Goal: Information Seeking & Learning: Learn about a topic

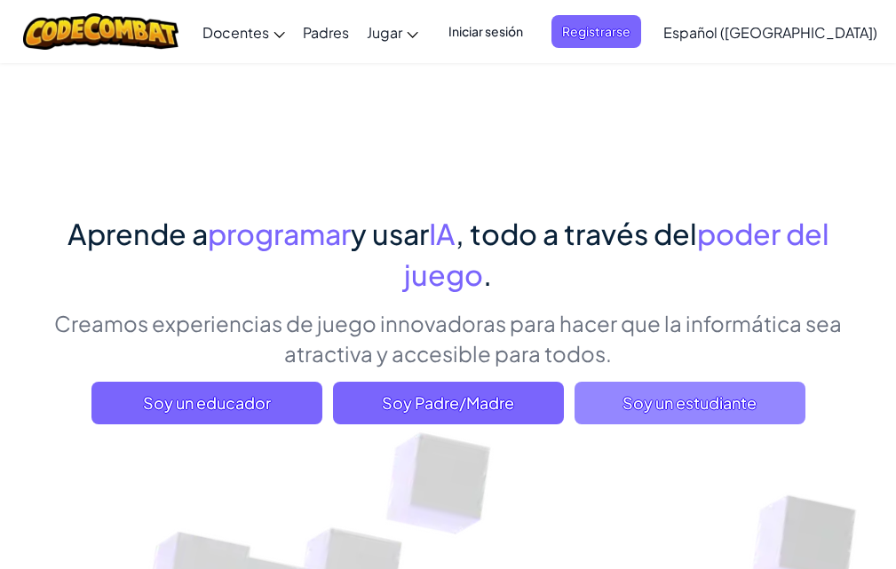
click at [669, 395] on font "Soy un estudiante" at bounding box center [690, 403] width 134 height 20
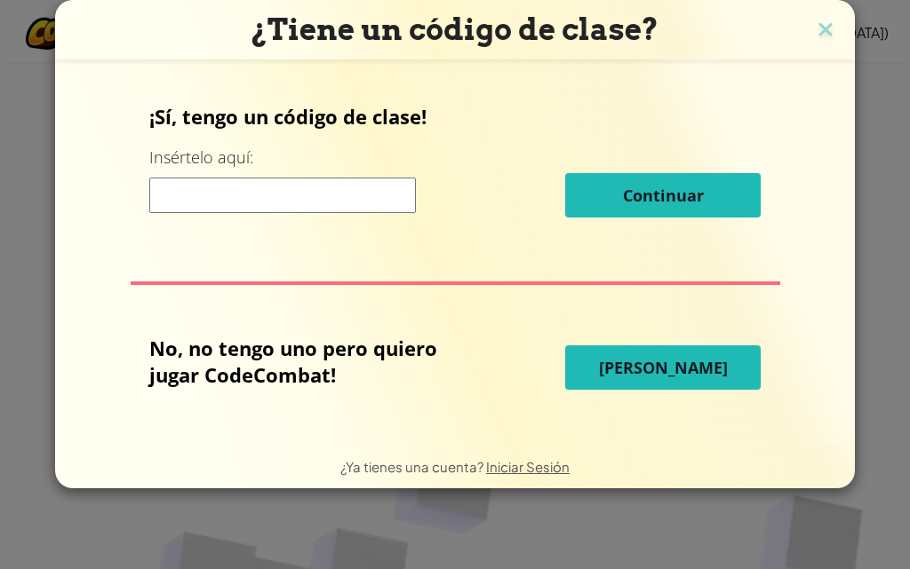
click at [308, 188] on input at bounding box center [282, 196] width 267 height 36
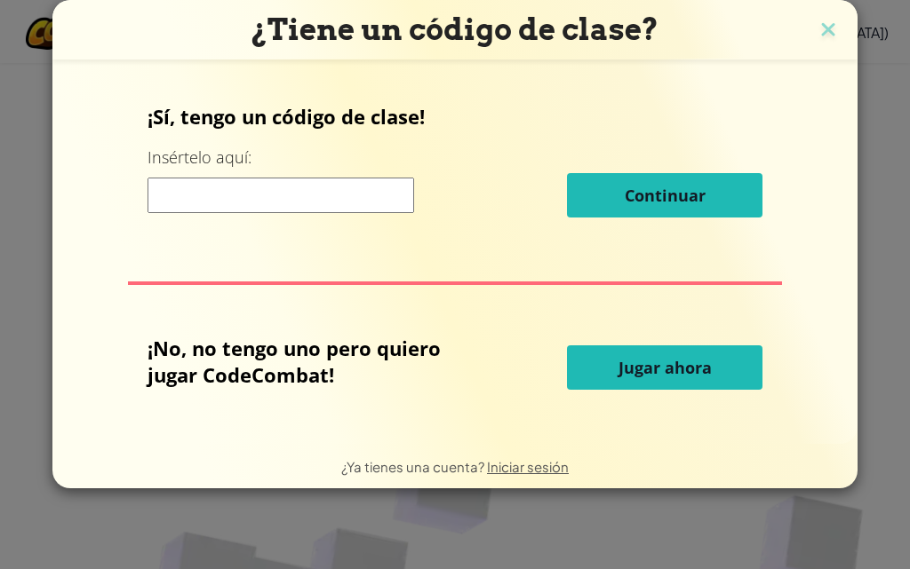
click at [586, 373] on button "Jugar ahora" at bounding box center [664, 368] width 195 height 44
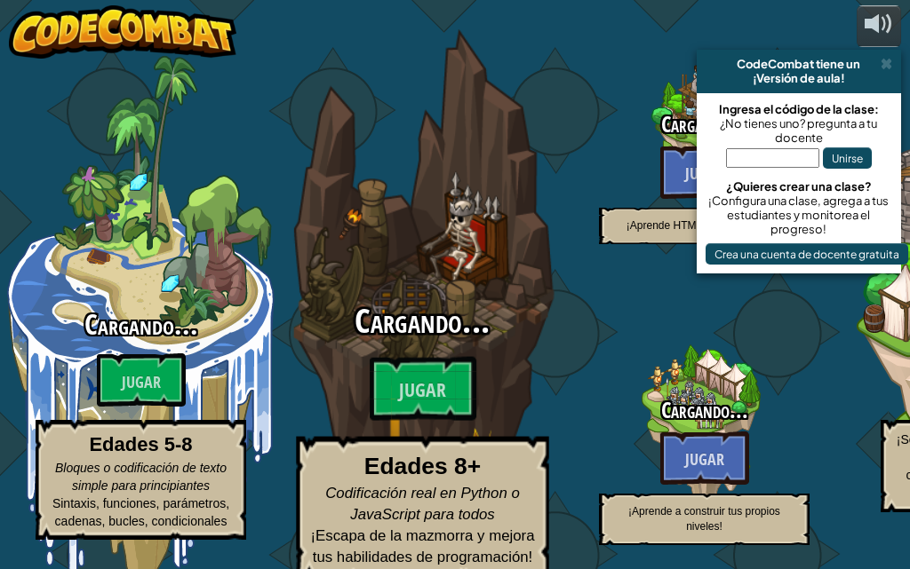
select select "es-419"
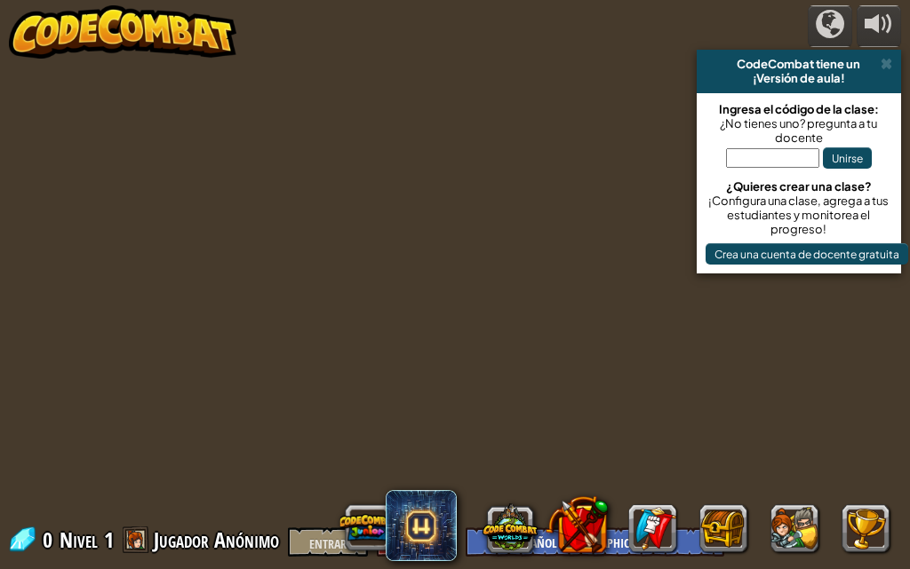
select select "es-419"
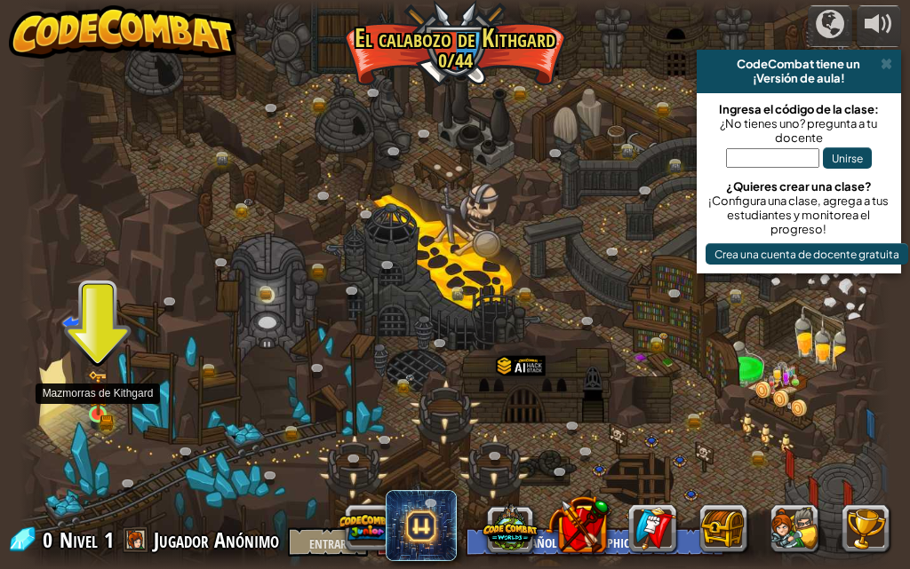
click at [97, 414] on img at bounding box center [98, 392] width 20 height 45
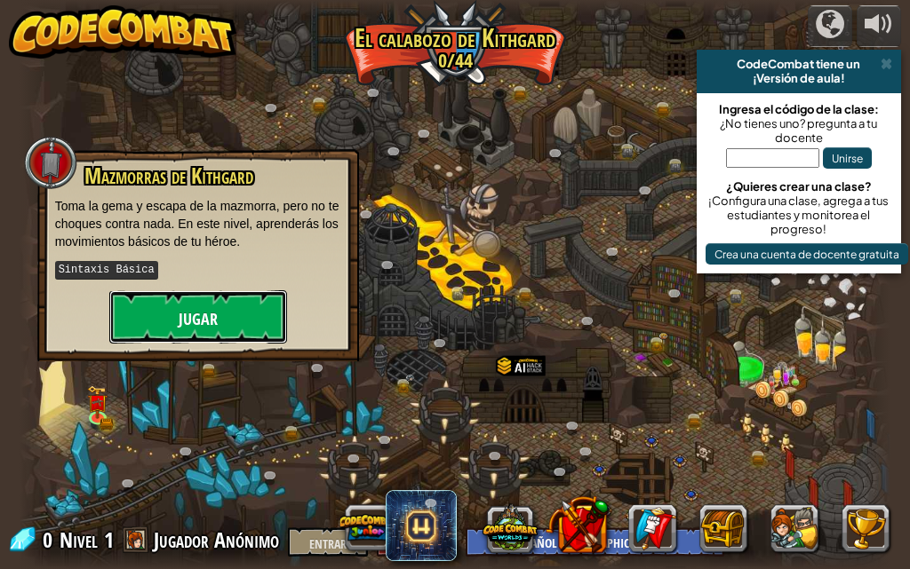
click at [235, 326] on button "Jugar" at bounding box center [198, 317] width 178 height 53
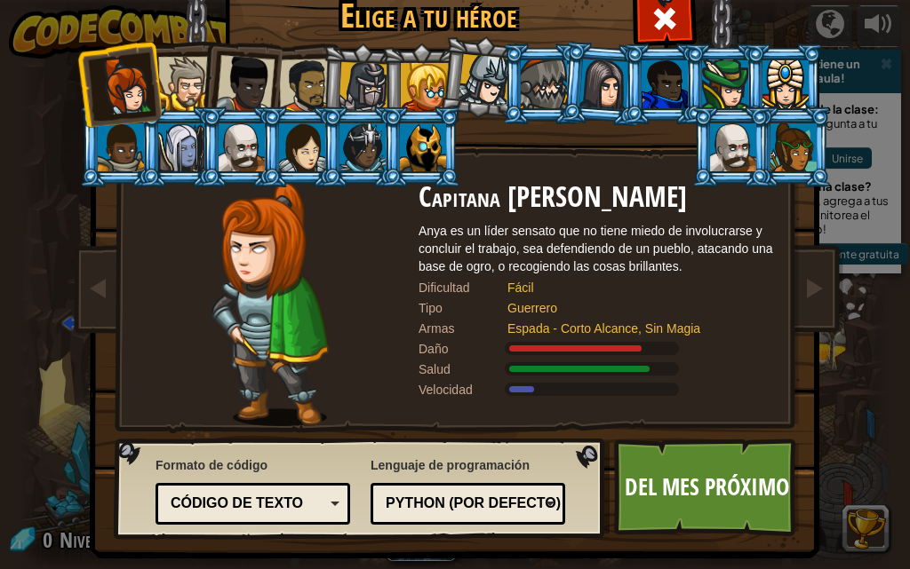
click at [317, 508] on div "Código de texto" at bounding box center [248, 504] width 154 height 20
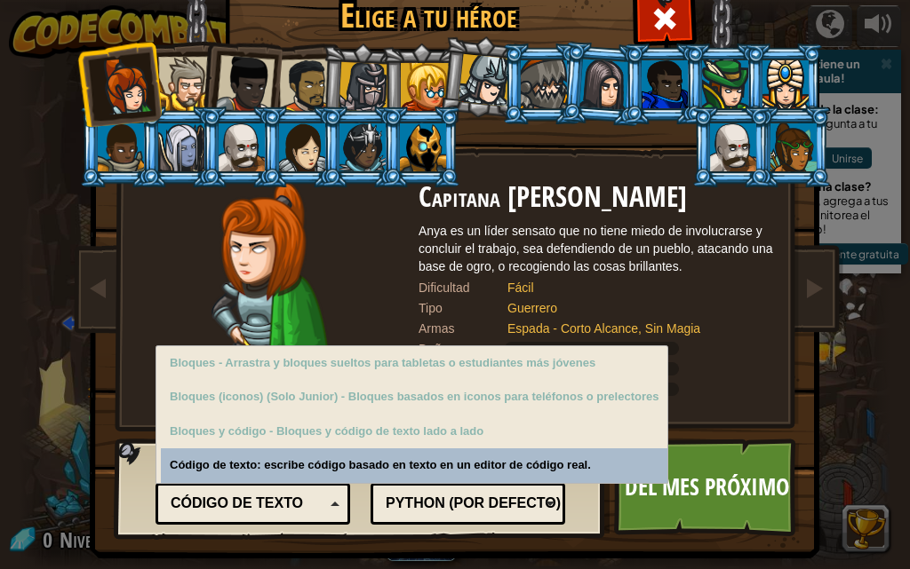
click at [317, 508] on div "Código de texto" at bounding box center [248, 504] width 154 height 20
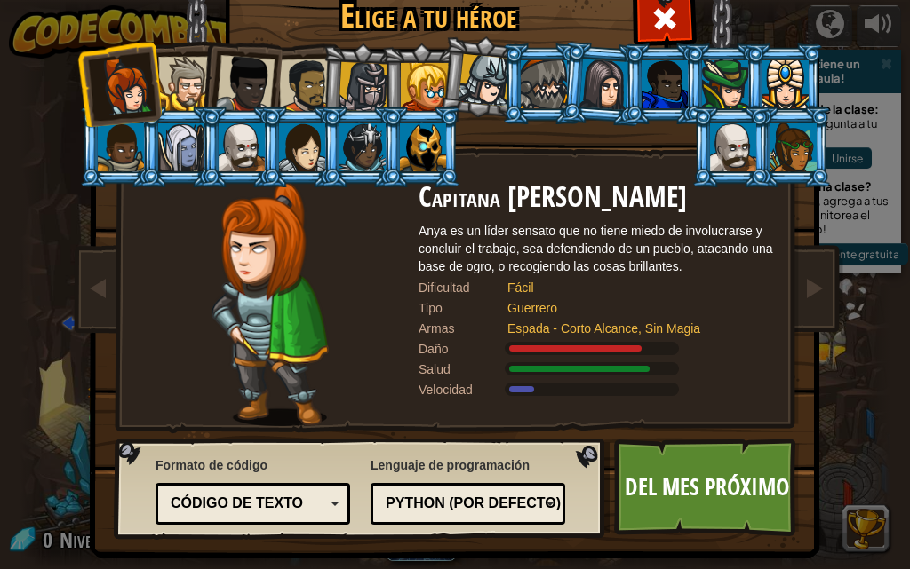
click at [429, 497] on font "Python (por defecto)" at bounding box center [473, 503] width 175 height 15
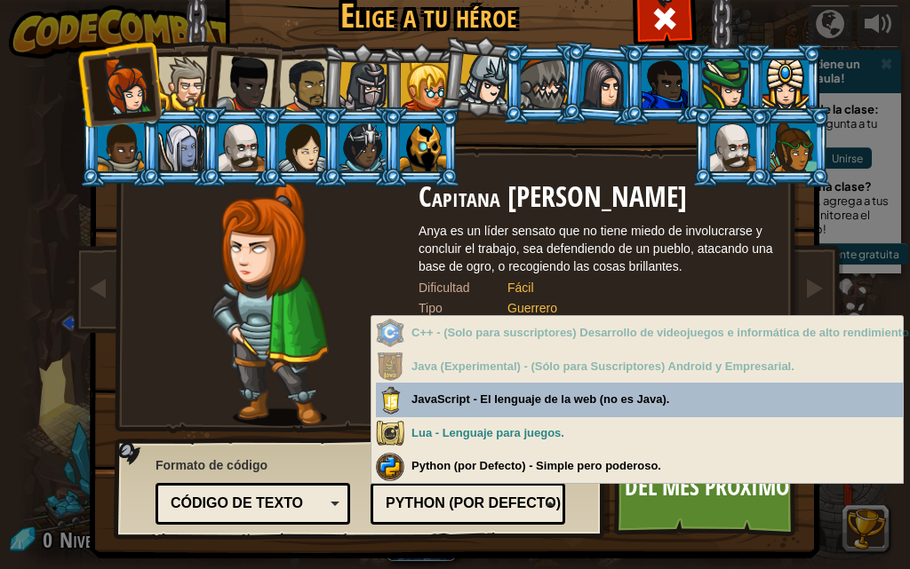
click at [429, 497] on font "Python (por defecto)" at bounding box center [473, 503] width 175 height 15
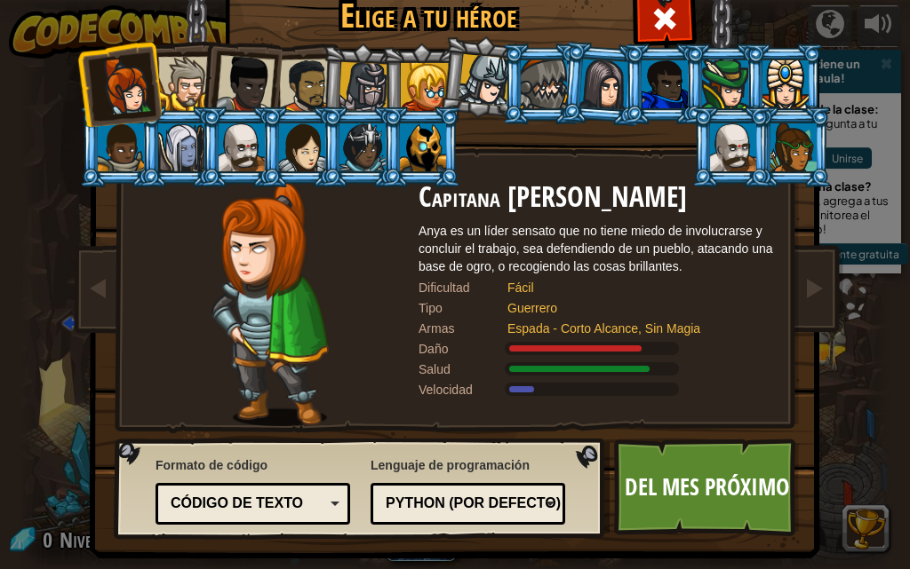
click at [312, 500] on div "Código de texto" at bounding box center [248, 504] width 154 height 20
click at [447, 330] on font "Armas" at bounding box center [436, 329] width 36 height 14
click at [259, 324] on img at bounding box center [269, 304] width 116 height 244
click at [127, 97] on div at bounding box center [125, 86] width 59 height 59
click at [532, 509] on font "Python (por defecto)" at bounding box center [473, 503] width 175 height 15
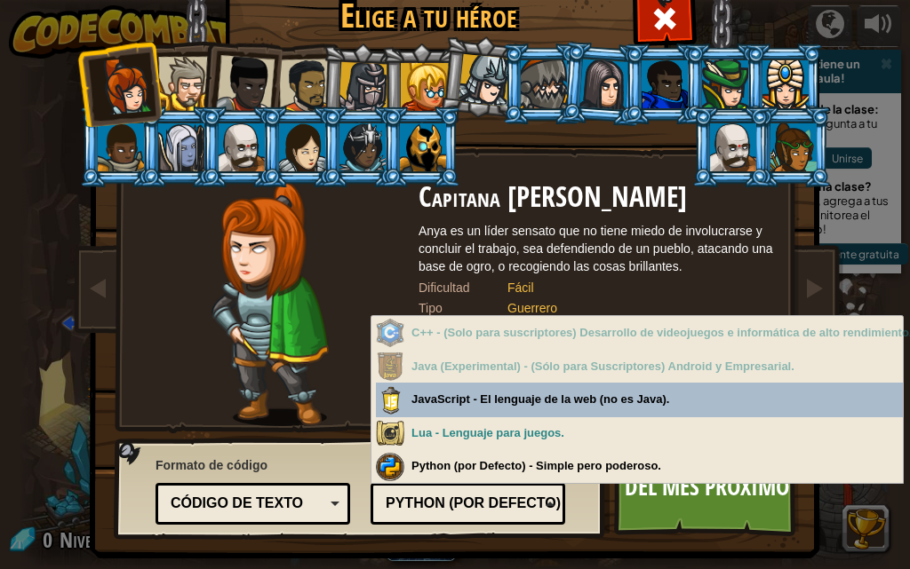
click at [531, 510] on font "Python (por defecto)" at bounding box center [473, 503] width 175 height 15
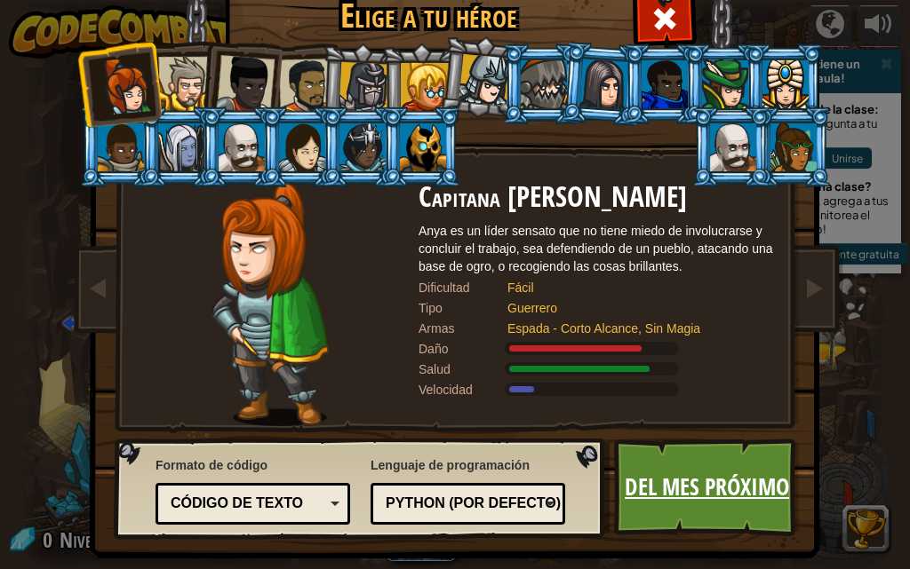
click at [648, 498] on font "Del mes próximo" at bounding box center [707, 487] width 164 height 32
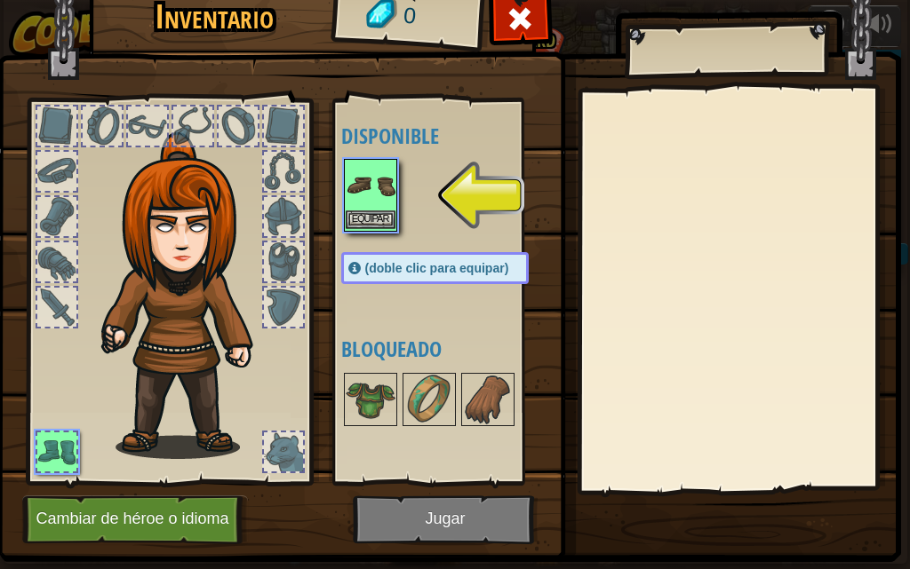
click at [372, 193] on img at bounding box center [371, 186] width 50 height 50
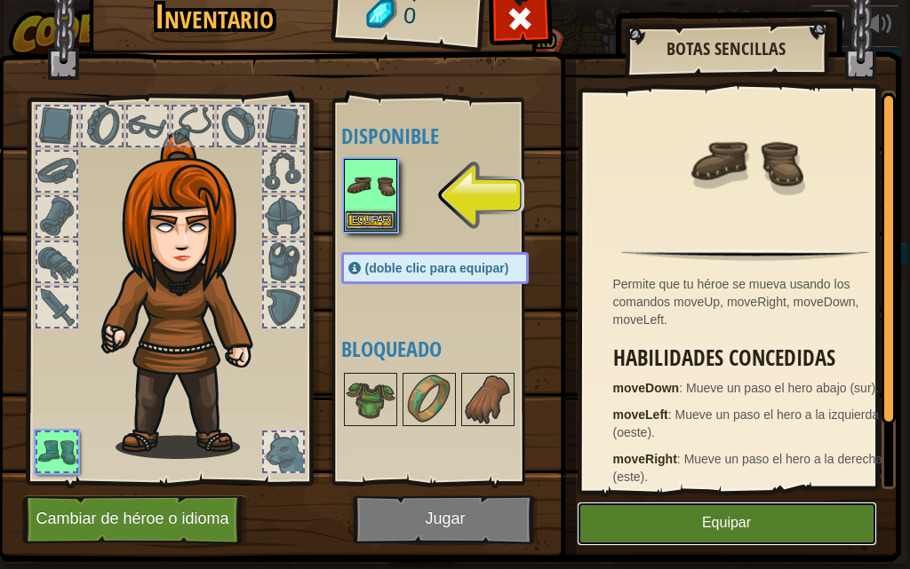
click at [668, 513] on button "Equipar" at bounding box center [727, 524] width 300 height 44
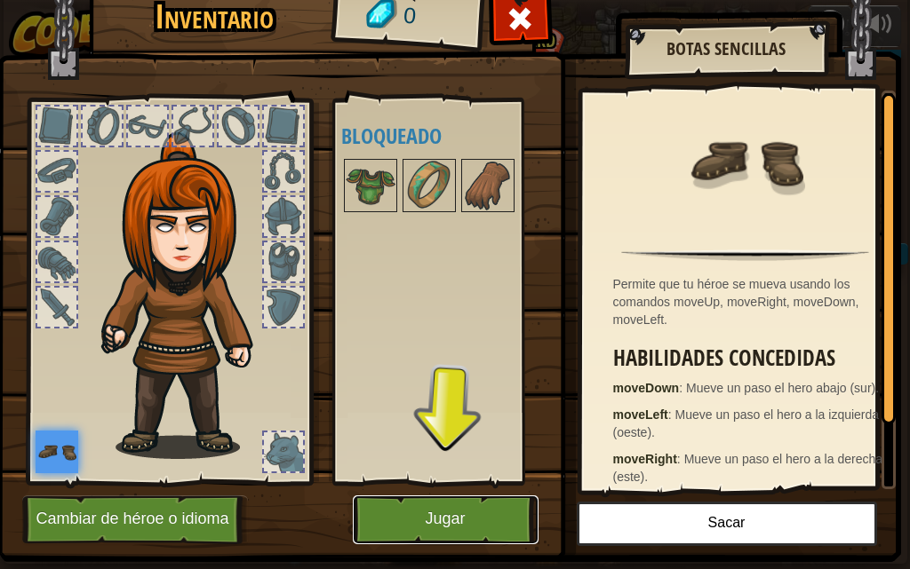
click at [478, 520] on button "Jugar" at bounding box center [446, 520] width 186 height 49
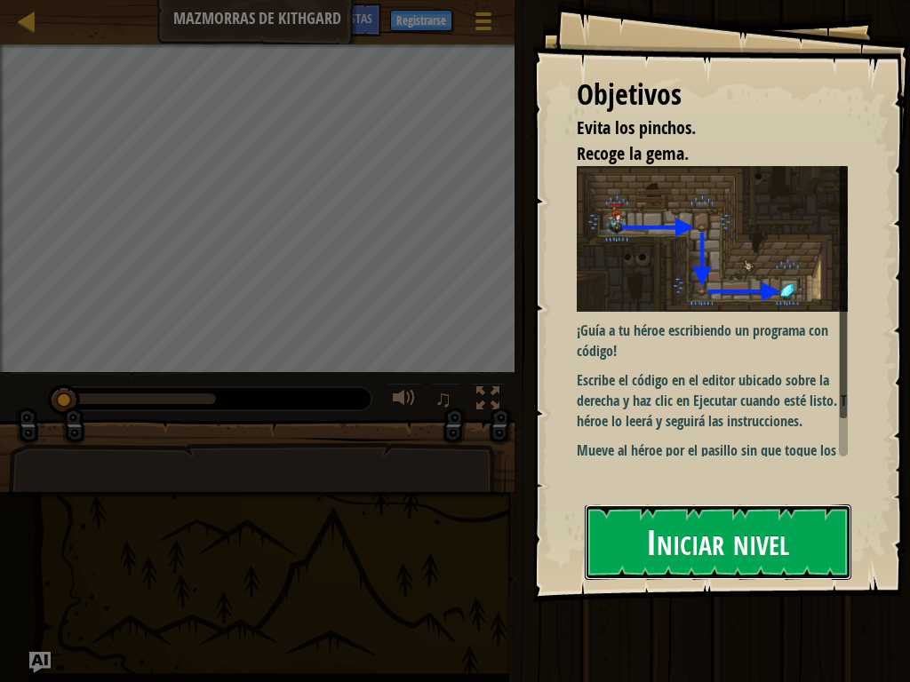
click at [708, 547] on font "Iniciar nivel" at bounding box center [717, 542] width 143 height 48
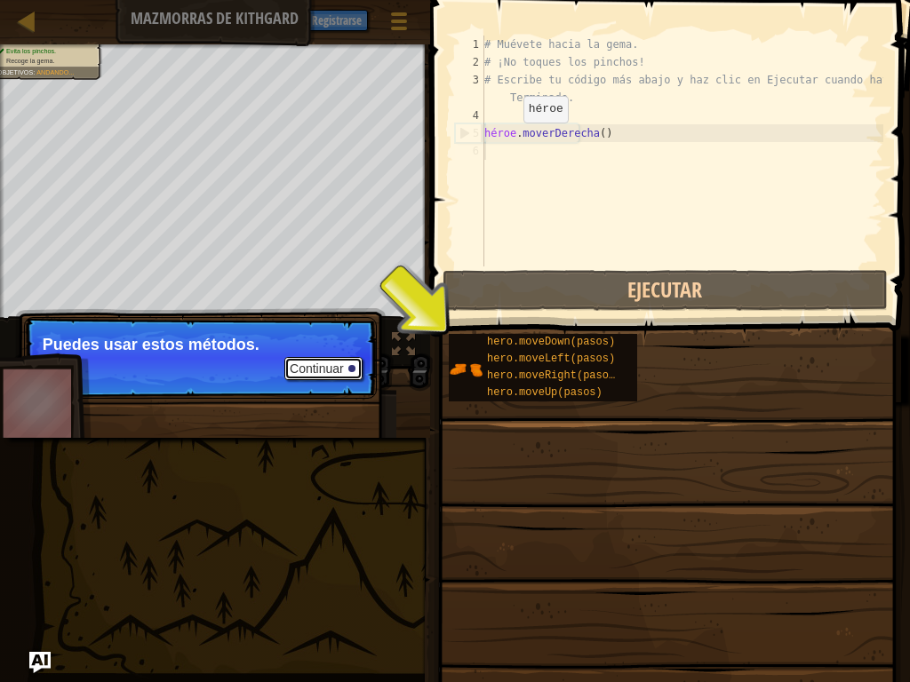
click at [349, 375] on button "Continuar" at bounding box center [323, 368] width 78 height 23
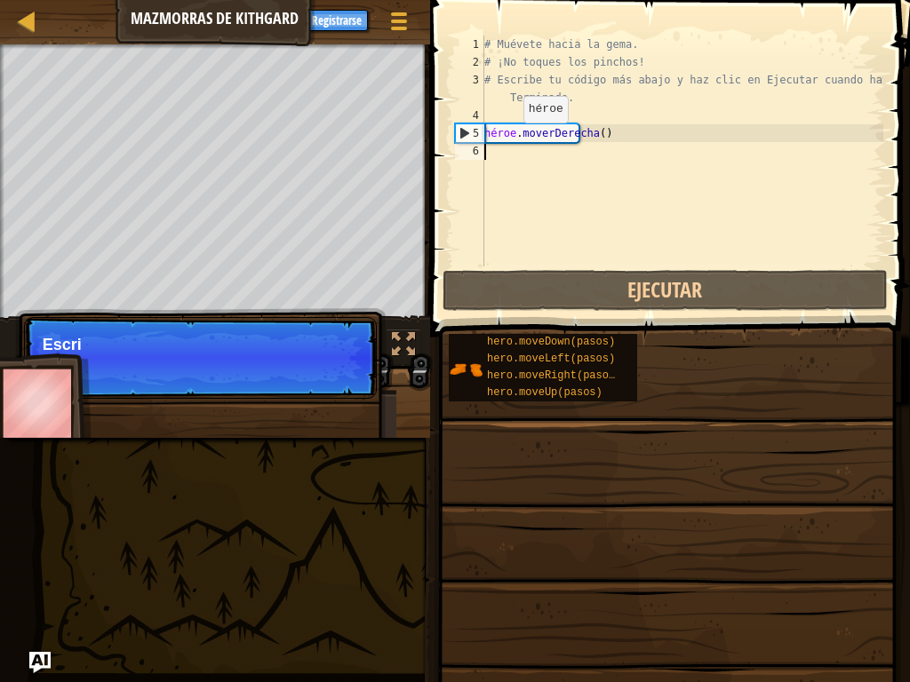
scroll to position [8, 0]
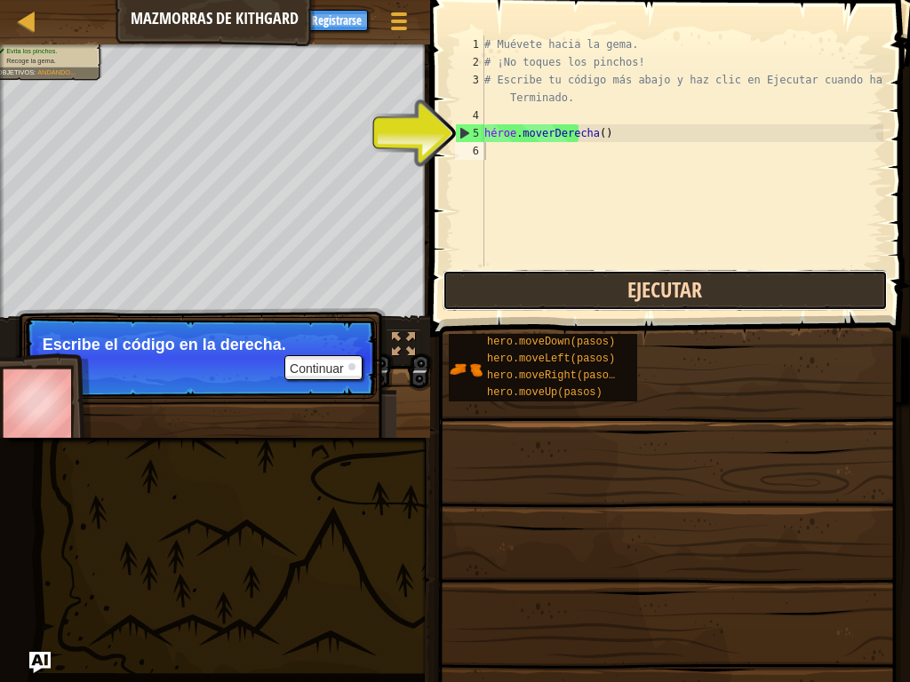
click at [644, 296] on button "Ejecutar" at bounding box center [664, 290] width 445 height 41
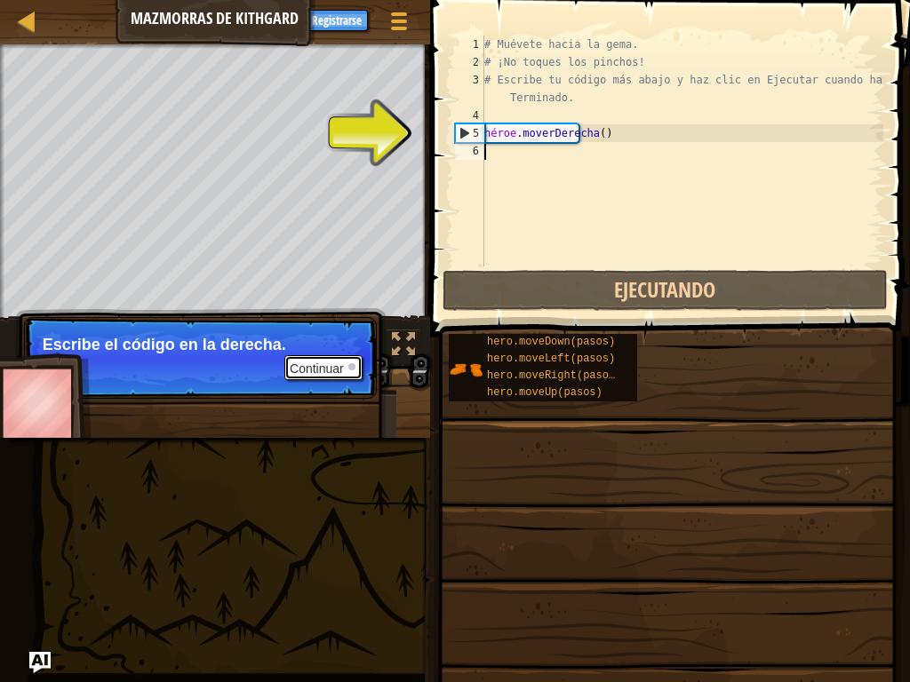
click at [340, 370] on font "Continuar" at bounding box center [317, 369] width 54 height 14
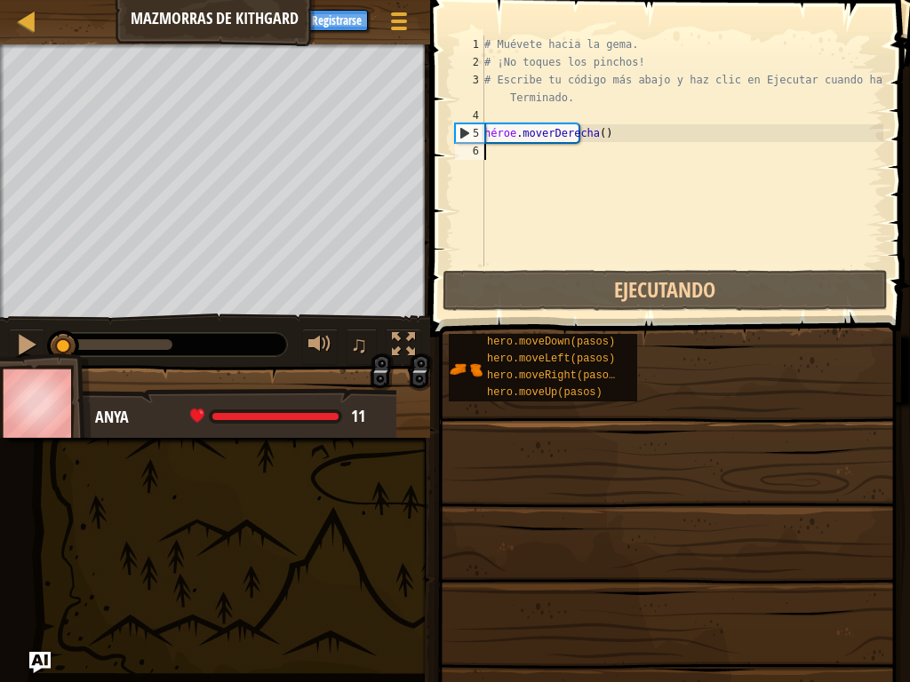
click at [507, 150] on div "# Muévete hacia la gema. # ¡No toques los pinchos! # Escribe tu código más abaj…" at bounding box center [682, 169] width 402 height 267
click at [606, 133] on div "# Muévete hacia la gema. # ¡No toques los pinchos! # Escribe tu código más abaj…" at bounding box center [682, 169] width 402 height 267
type textarea "hero.moveRight()"
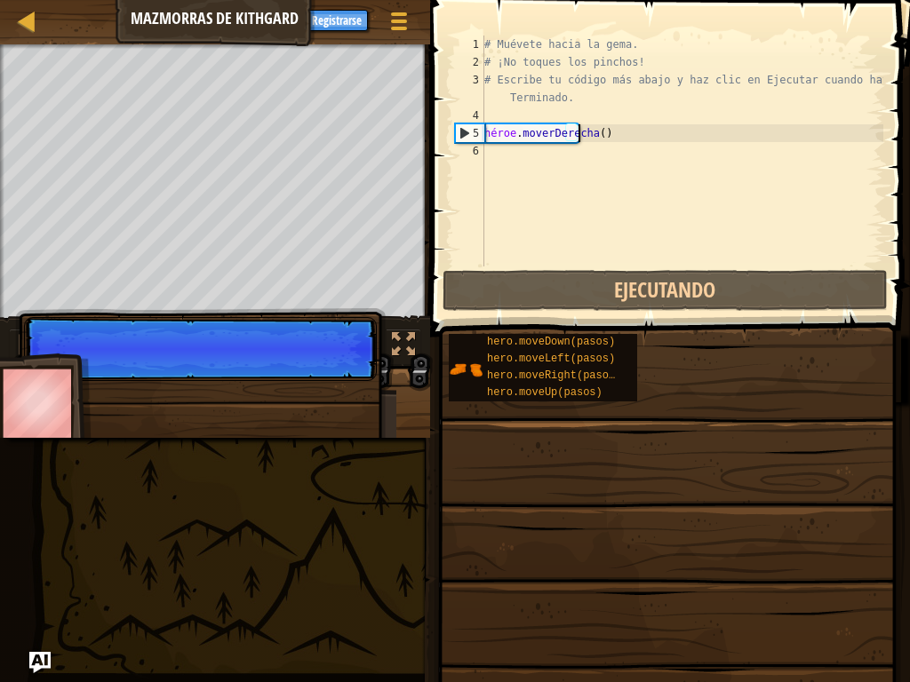
click at [620, 132] on div "# Muévete hacia la gema. # ¡No toques los pinchos! # Escribe tu código más abaj…" at bounding box center [682, 169] width 402 height 267
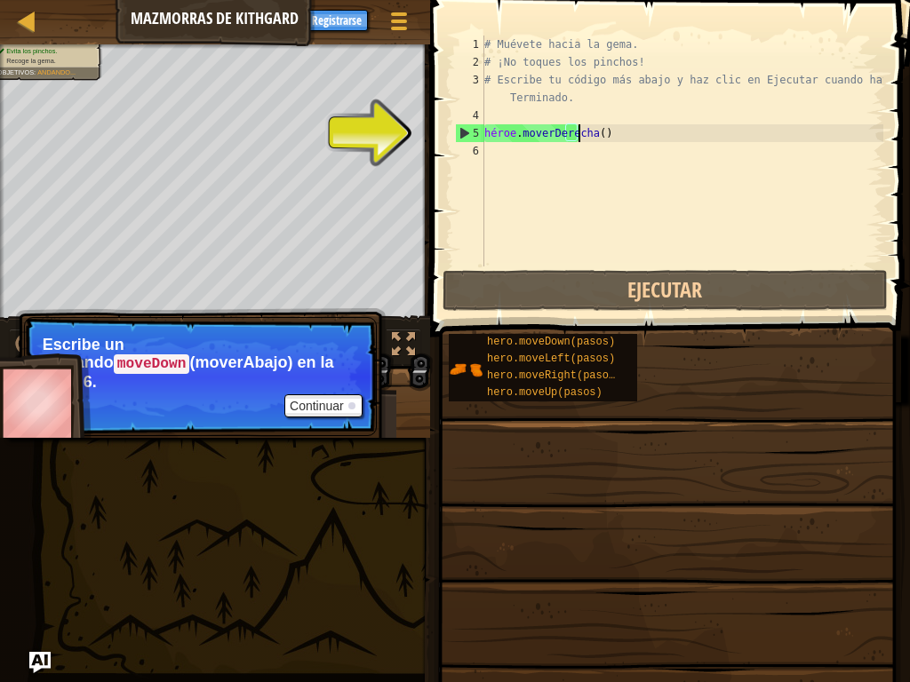
click at [634, 136] on div "# Muévete hacia la gema. # ¡No toques los pinchos! # Escribe tu código más abaj…" at bounding box center [682, 169] width 402 height 267
click at [569, 153] on div "# Muévete hacia la gema. # ¡No toques los pinchos! # Escribe tu código más abaj…" at bounding box center [682, 169] width 402 height 267
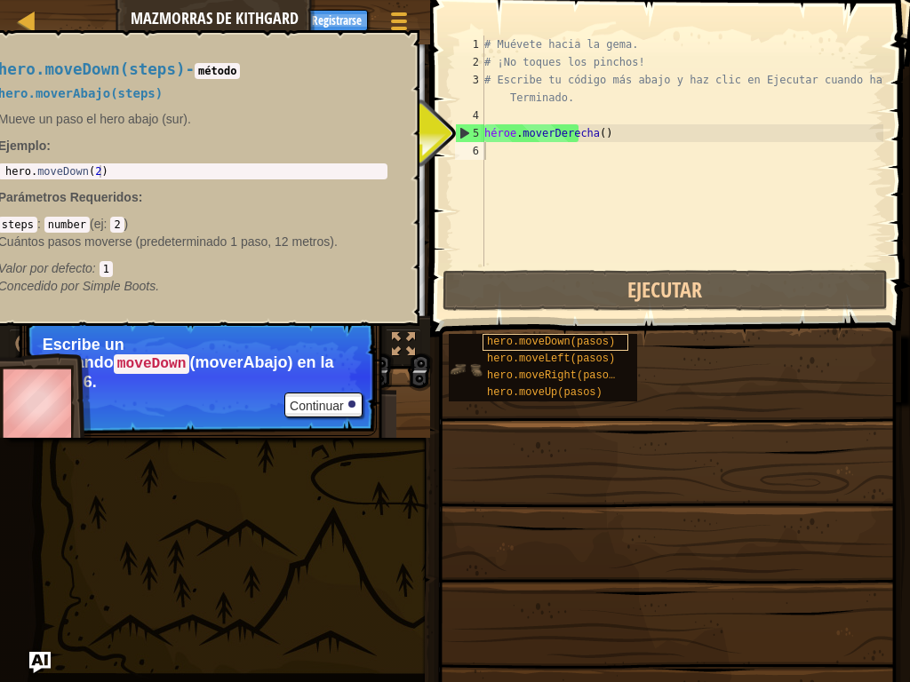
click at [538, 343] on font "hero.moveDown(pasos)" at bounding box center [551, 342] width 128 height 12
click at [505, 346] on font "hero.moveDown(pasos)" at bounding box center [551, 342] width 128 height 12
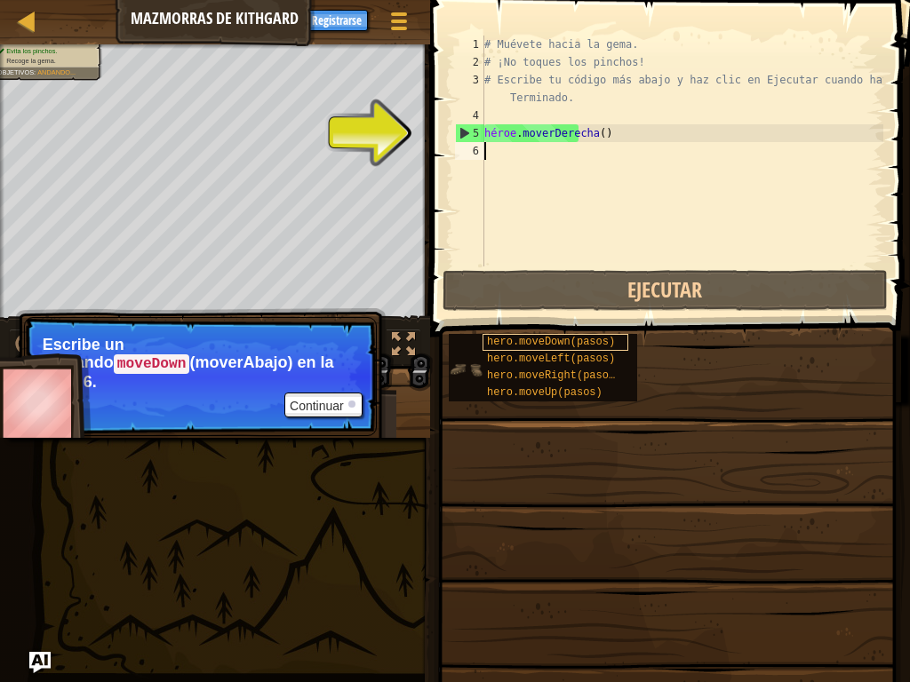
click at [507, 342] on font "hero.moveDown(pasos)" at bounding box center [551, 342] width 128 height 12
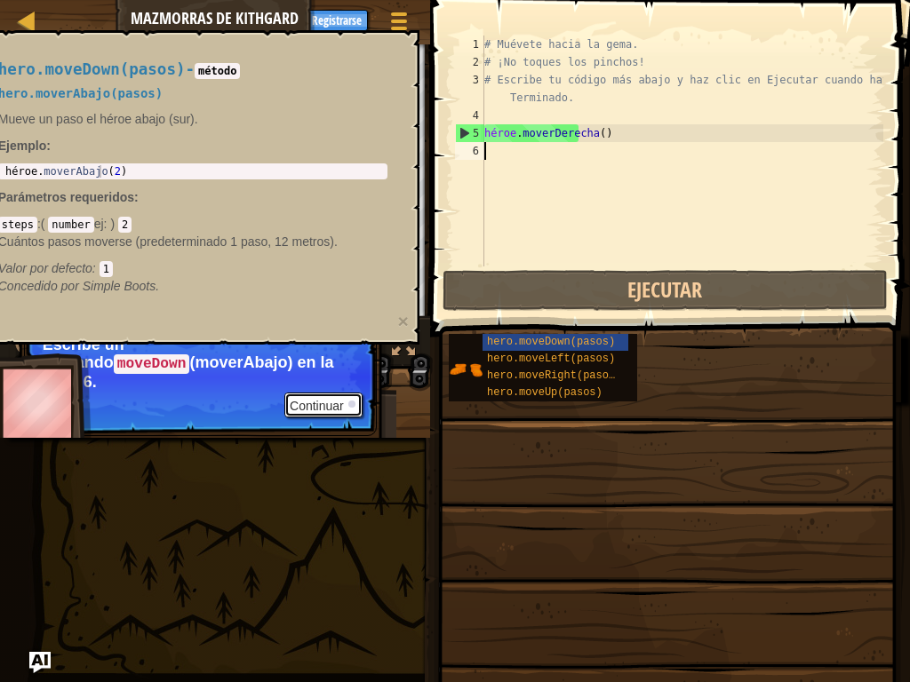
click at [303, 399] on font "Continuar" at bounding box center [317, 406] width 54 height 14
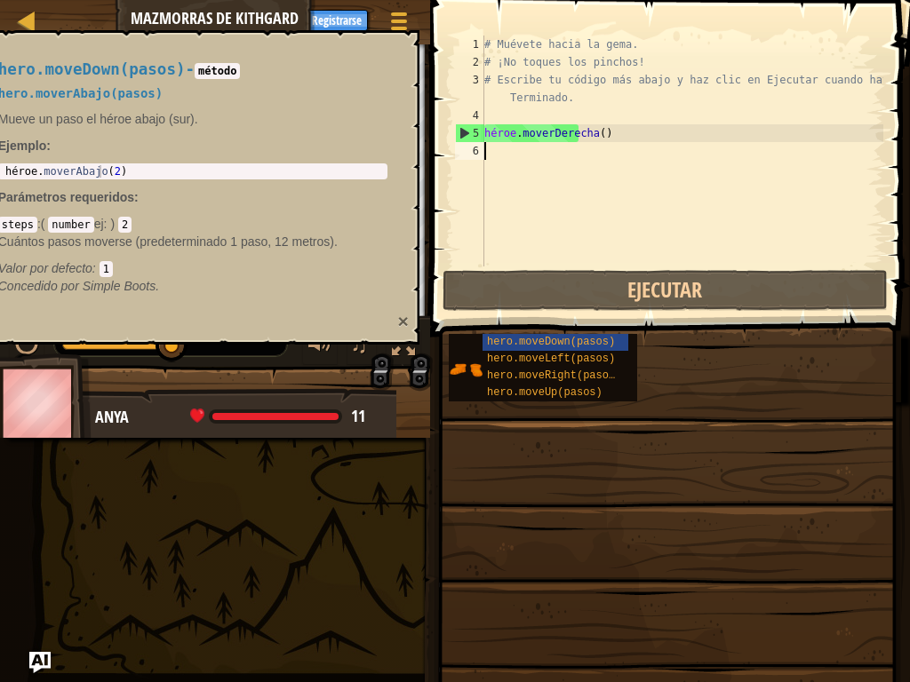
click at [404, 318] on font "×" at bounding box center [402, 321] width 11 height 20
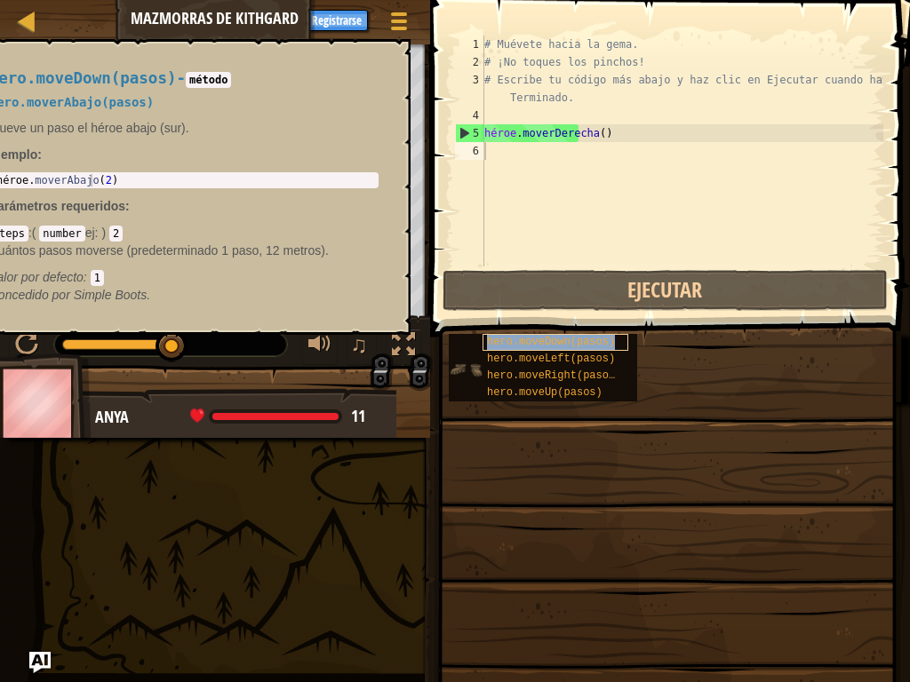
click at [493, 343] on font "hero.moveDown(pasos)" at bounding box center [551, 342] width 128 height 12
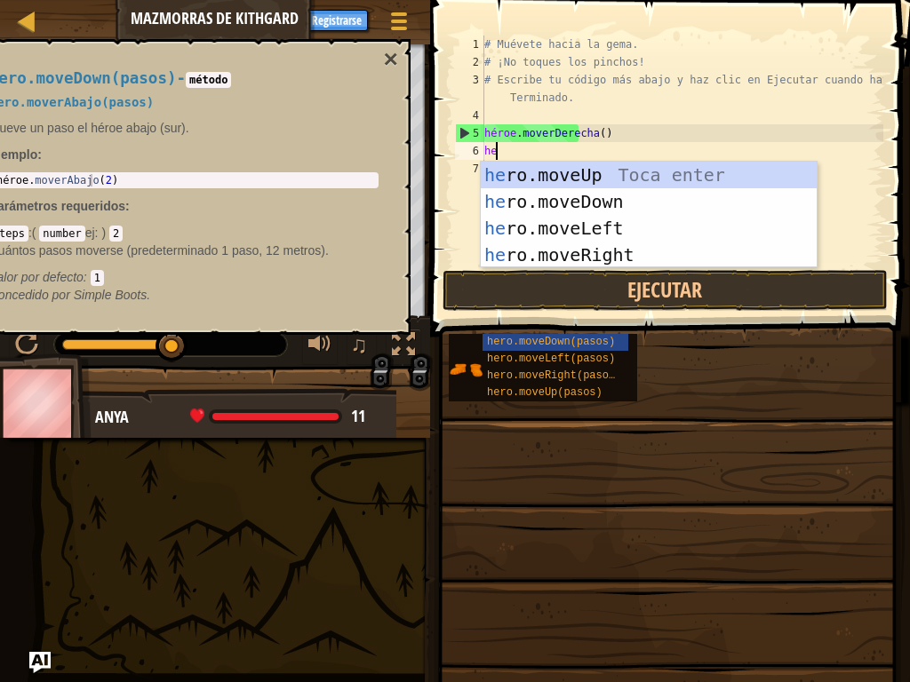
type textarea "her"
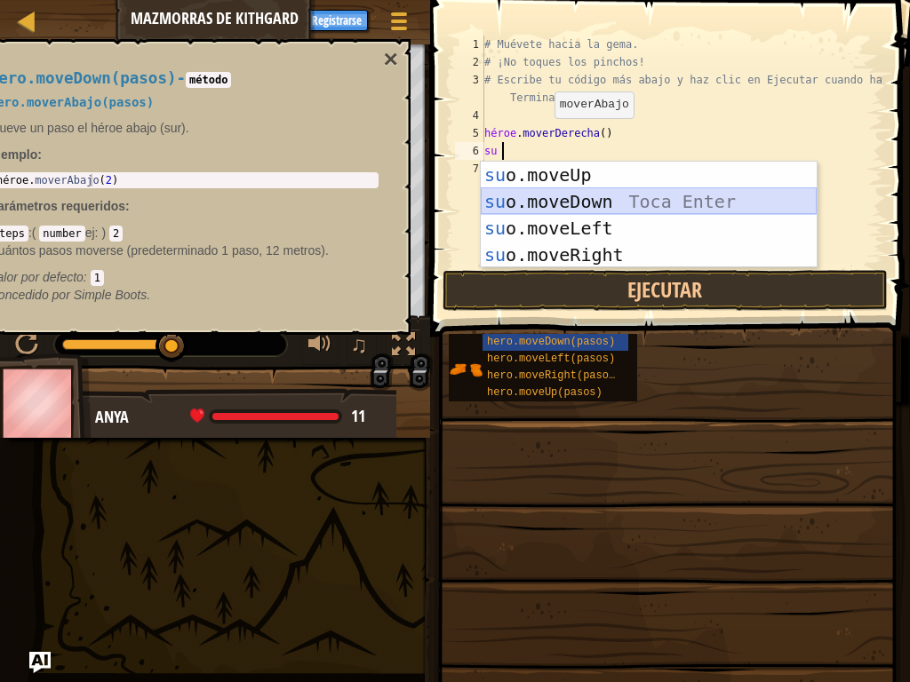
click at [560, 203] on div "su o.moveUp Toca entrar su o.moveDown Toca Enter su o.moveLeft Toca Enter su o.…" at bounding box center [649, 242] width 336 height 160
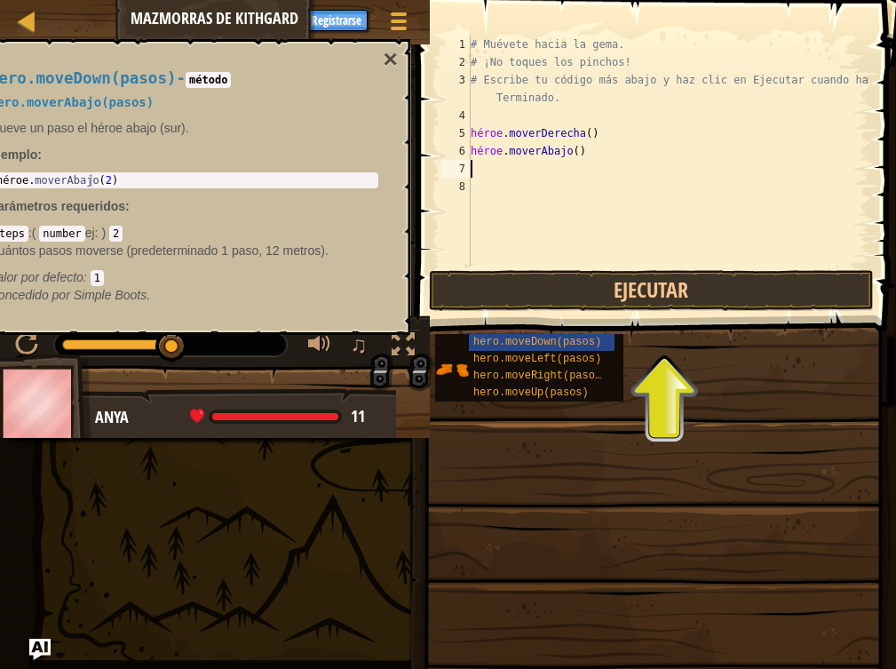
click at [604, 155] on div "# Muévete hacia la gema. # ¡No toques los pinchos! # Escribe tu código más abaj…" at bounding box center [668, 169] width 402 height 267
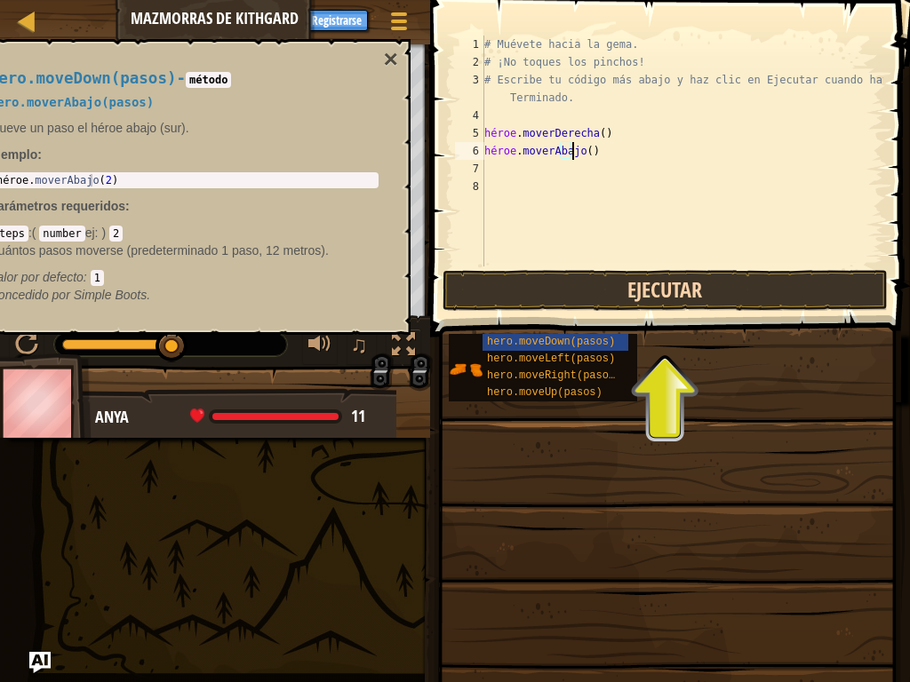
type textarea "hero.moveDown()"
click at [609, 291] on button "Ejecutar" at bounding box center [664, 290] width 445 height 41
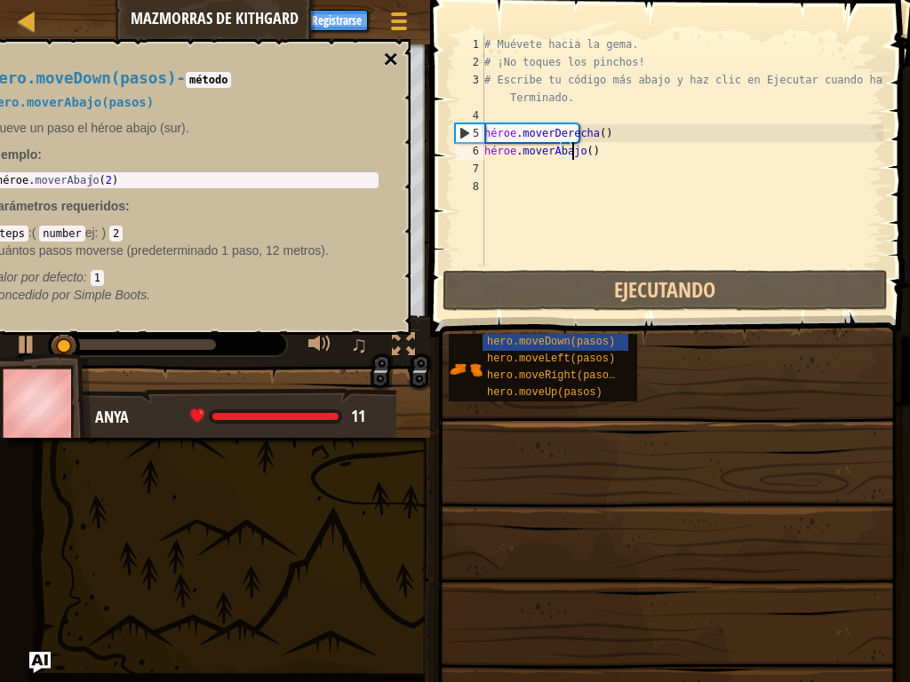
click at [384, 60] on font "×" at bounding box center [390, 59] width 14 height 28
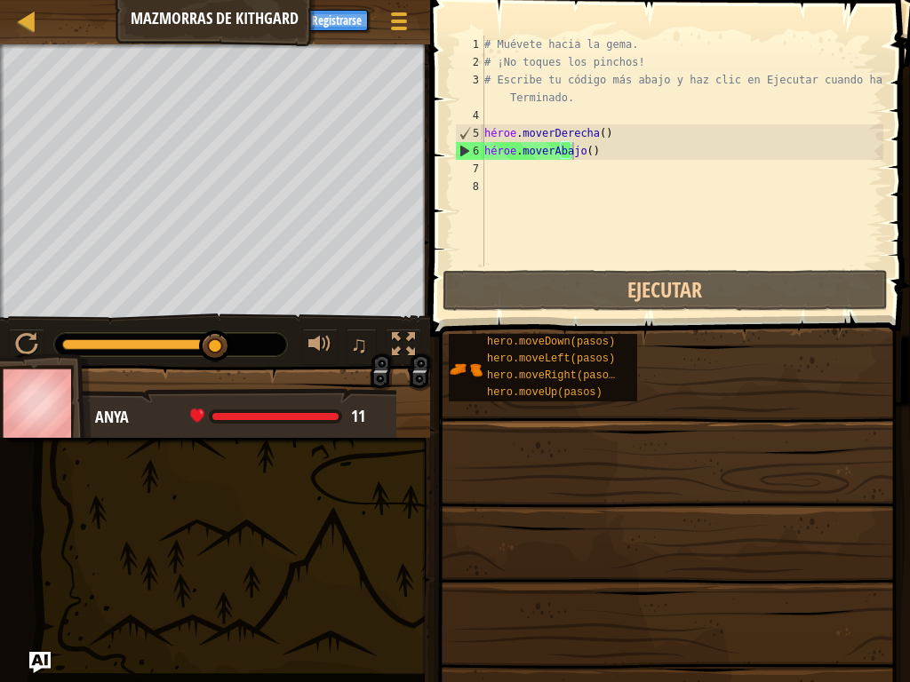
click at [615, 166] on div "# Muévete hacia la gema. # ¡No toques los pinchos! # Escribe tu código más abaj…" at bounding box center [682, 169] width 402 height 267
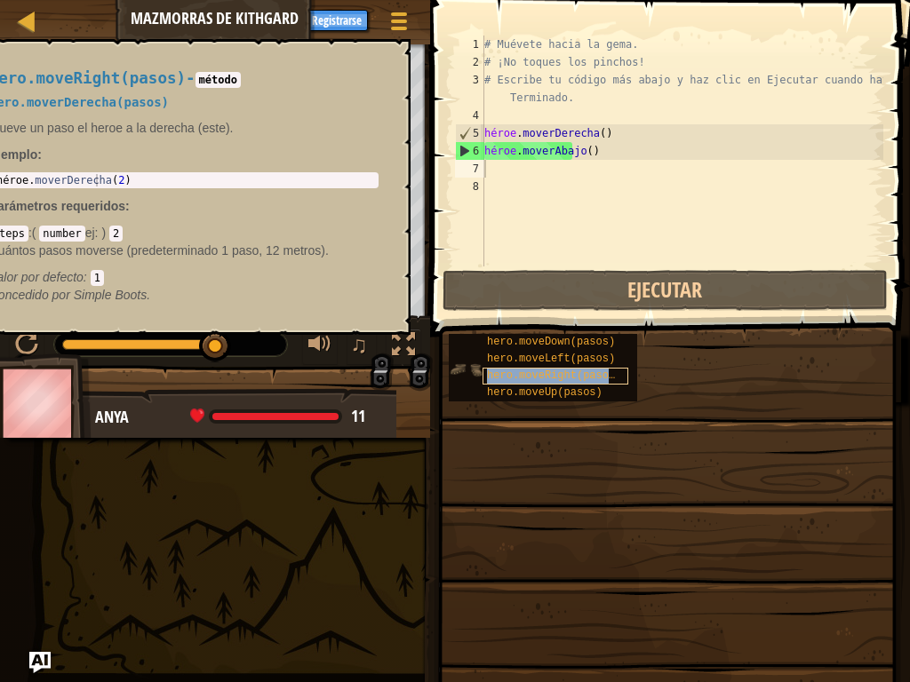
click at [562, 376] on font "hero.moveRight(pasos)" at bounding box center [554, 376] width 134 height 12
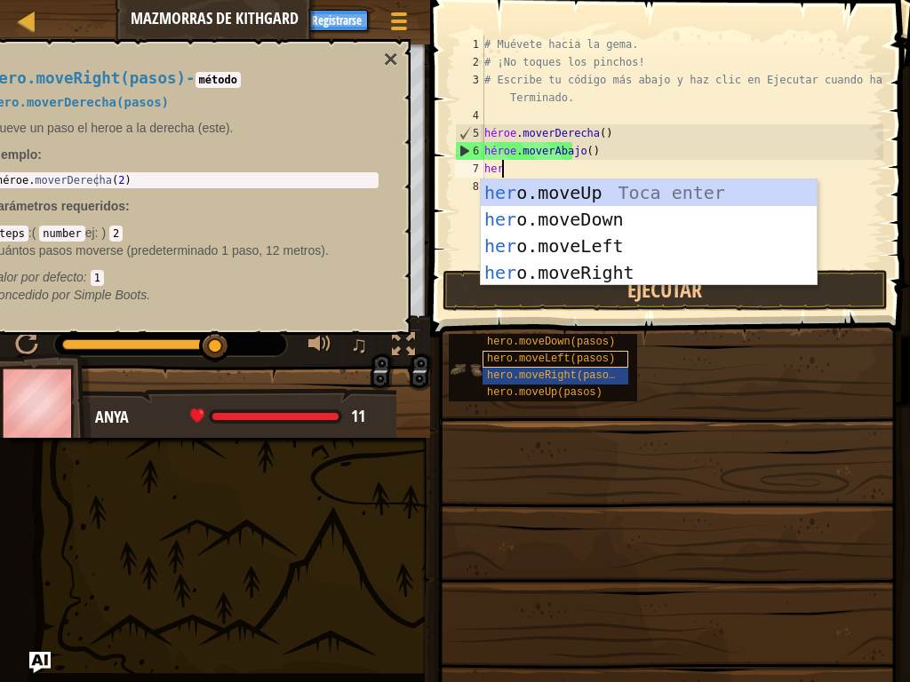
scroll to position [8, 1]
type textarea "heroe"
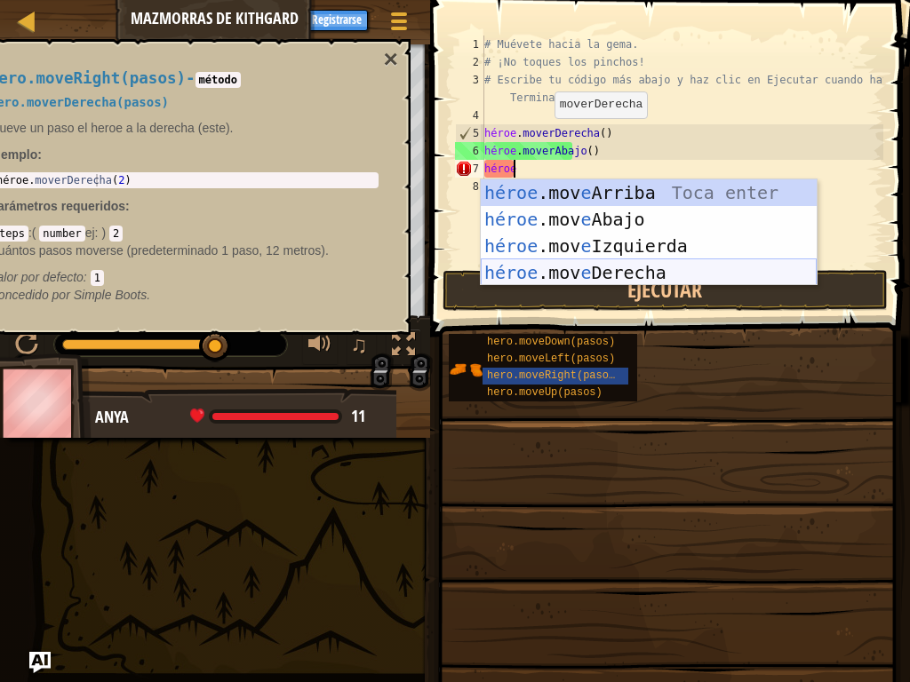
click at [695, 267] on div "héroe .mov e Arriba Toca enter héroe .mov e Abajo Toca Enter héroe .mov e Izqui…" at bounding box center [649, 259] width 336 height 160
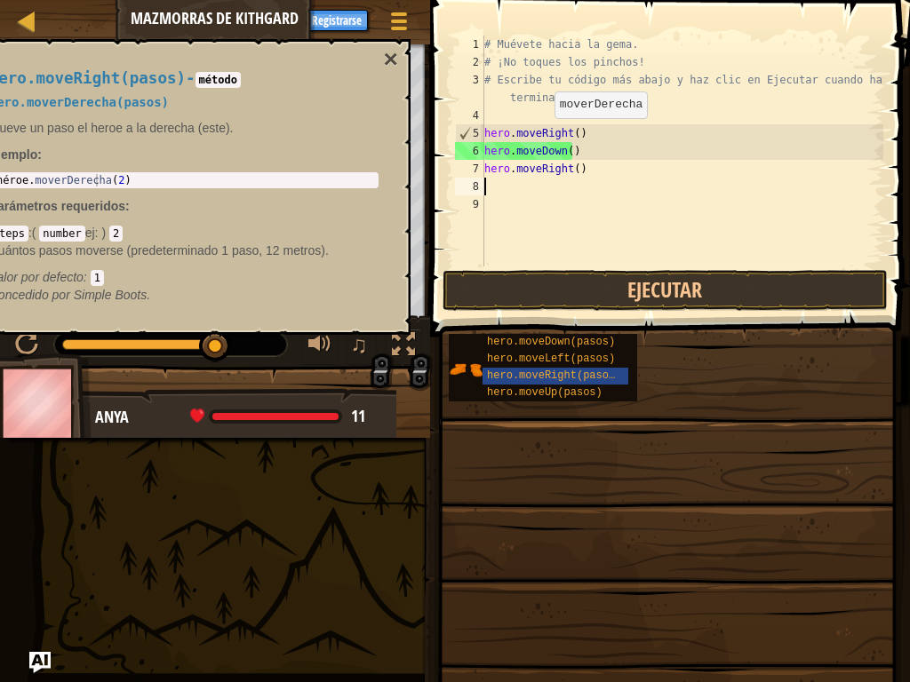
scroll to position [8, 0]
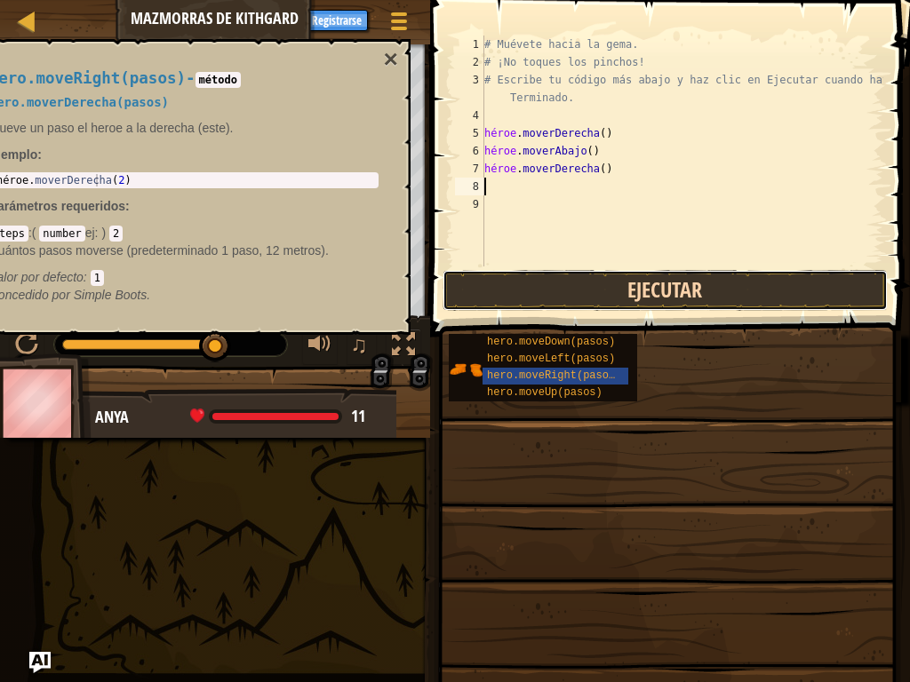
click at [563, 294] on button "Ejecutar" at bounding box center [664, 290] width 445 height 41
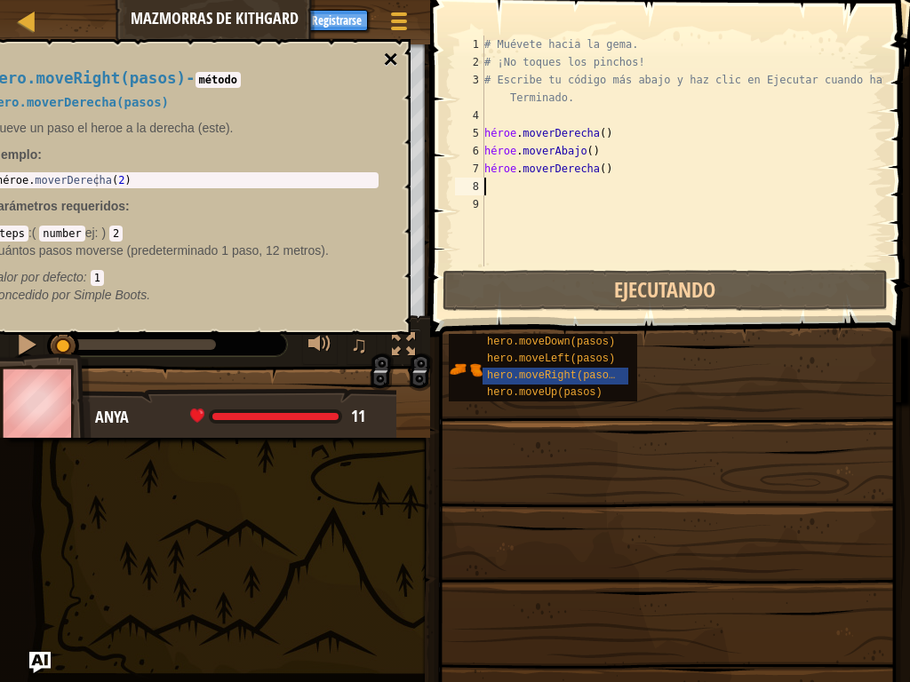
click at [389, 56] on font "×" at bounding box center [390, 59] width 14 height 28
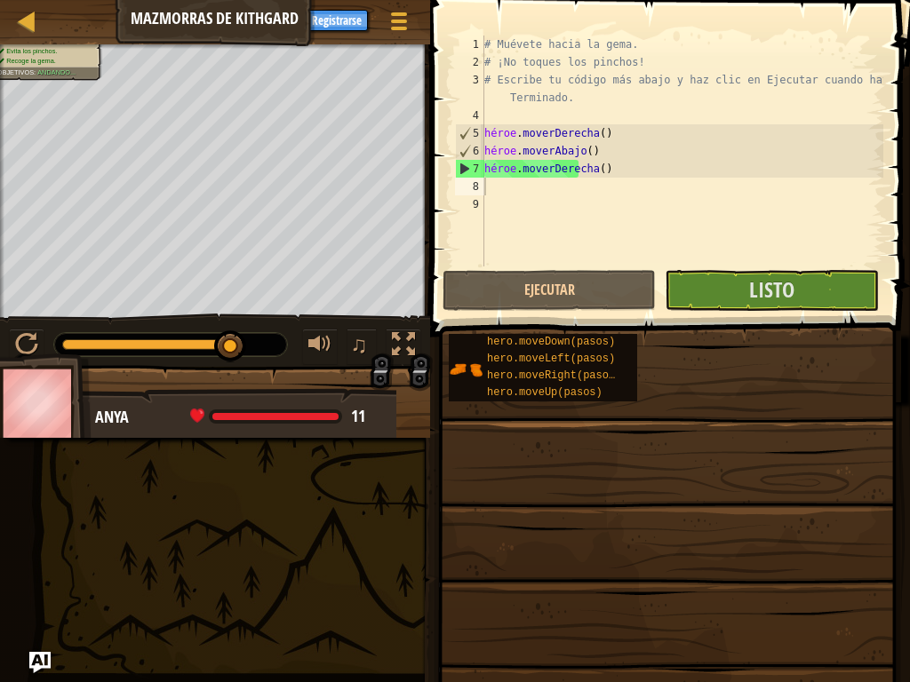
click at [317, 373] on div "Evita los pinchos. Recoge la gema. Objetivos : [GEOGRAPHIC_DATA]... ♫ Anya 11 x…" at bounding box center [455, 241] width 910 height 394
click at [687, 296] on button "Listo" at bounding box center [771, 290] width 213 height 41
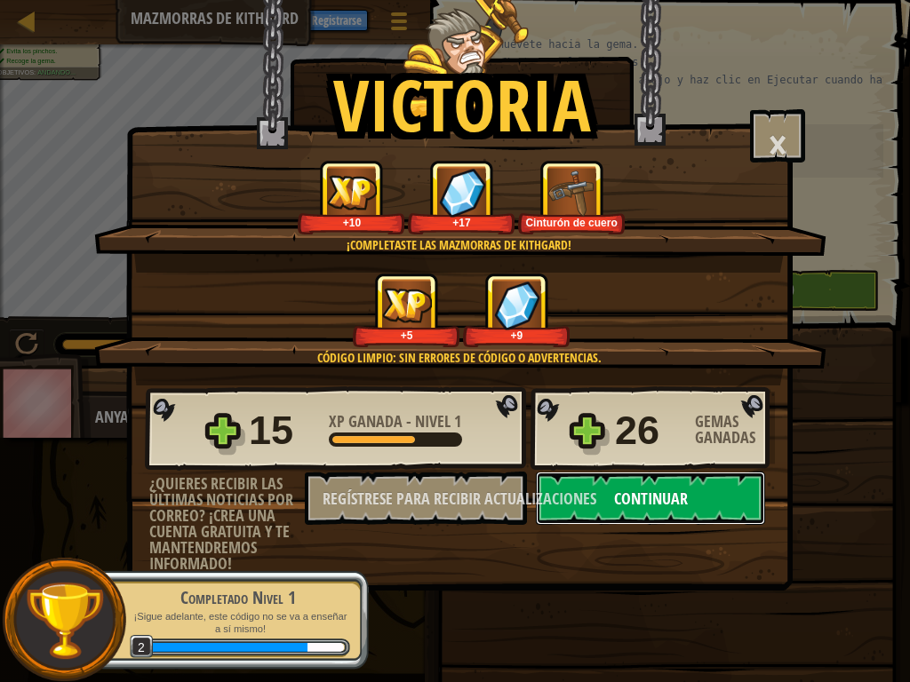
click at [615, 490] on font "Continuar" at bounding box center [651, 499] width 74 height 22
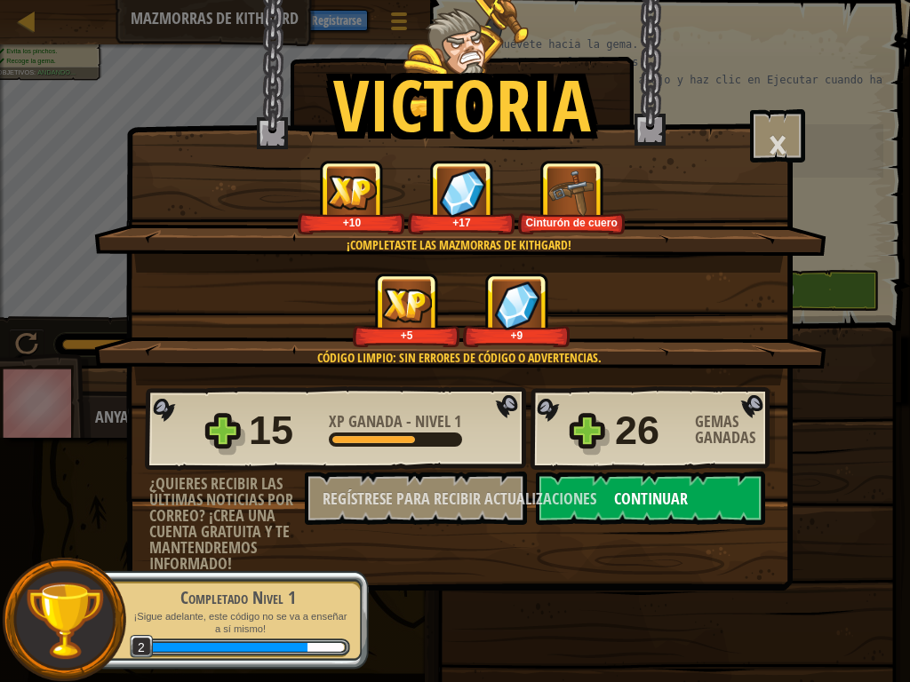
select select "es-419"
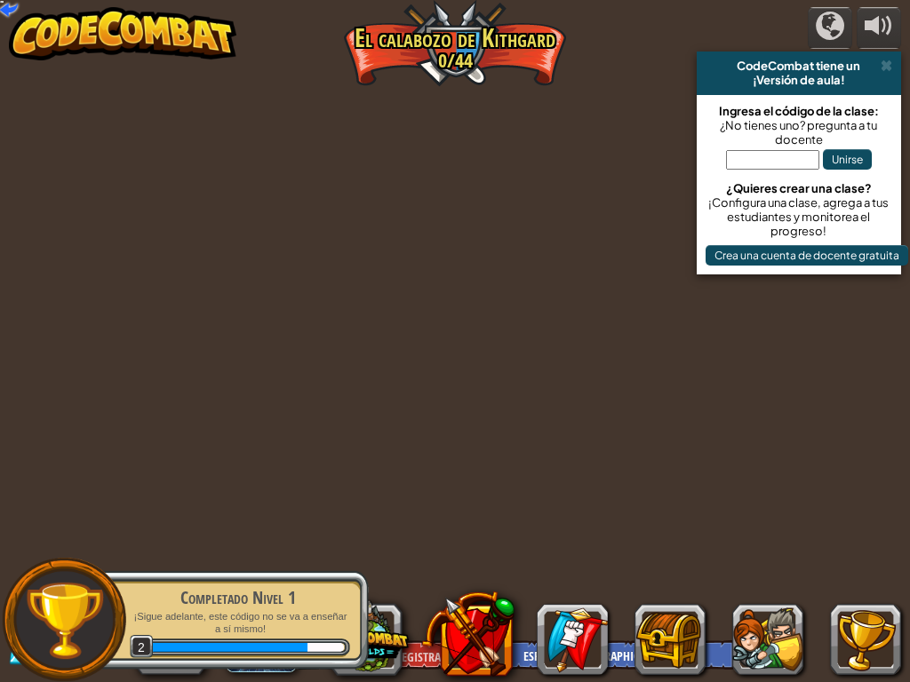
select select "es-419"
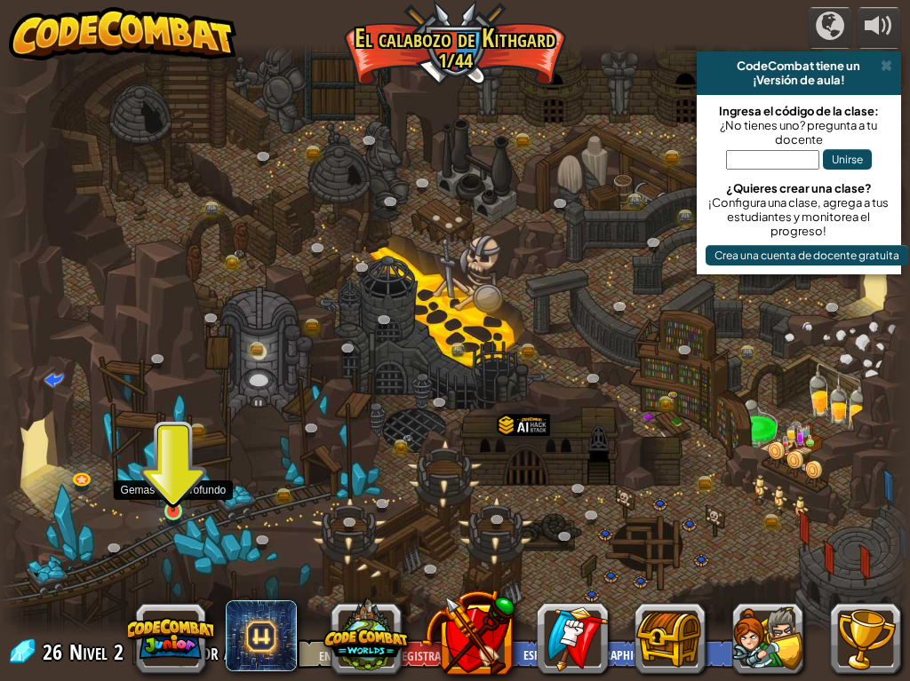
click at [176, 508] on img at bounding box center [174, 488] width 22 height 50
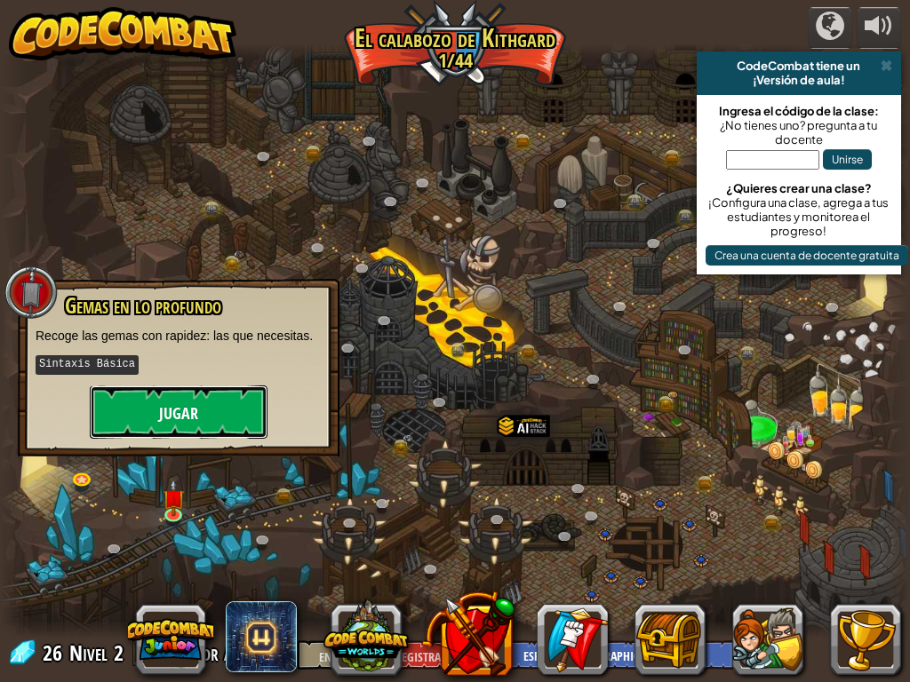
click at [158, 430] on button "Jugar" at bounding box center [179, 412] width 178 height 53
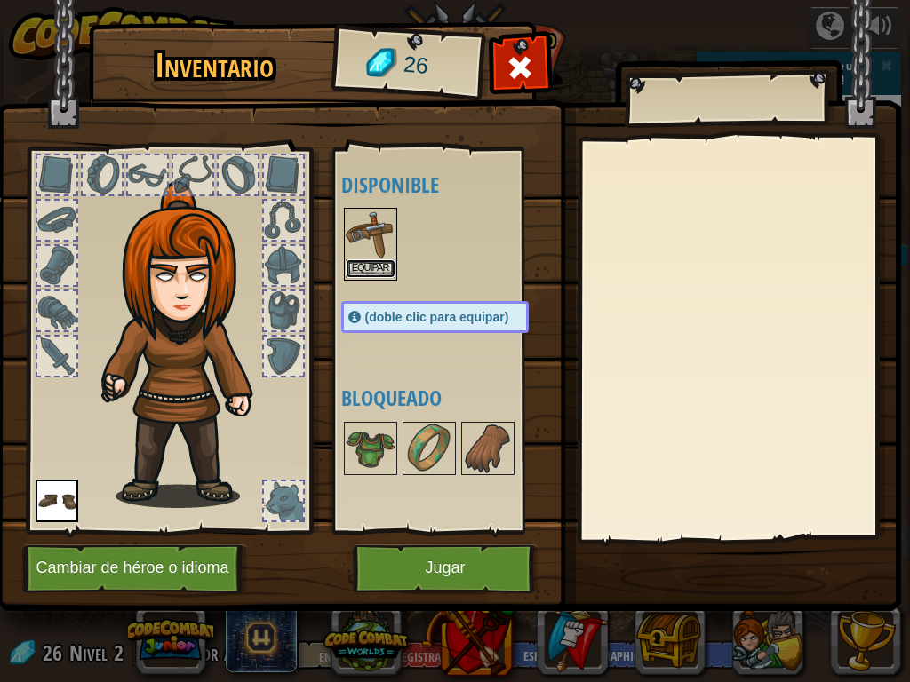
click at [378, 271] on font "Equipar" at bounding box center [370, 268] width 37 height 11
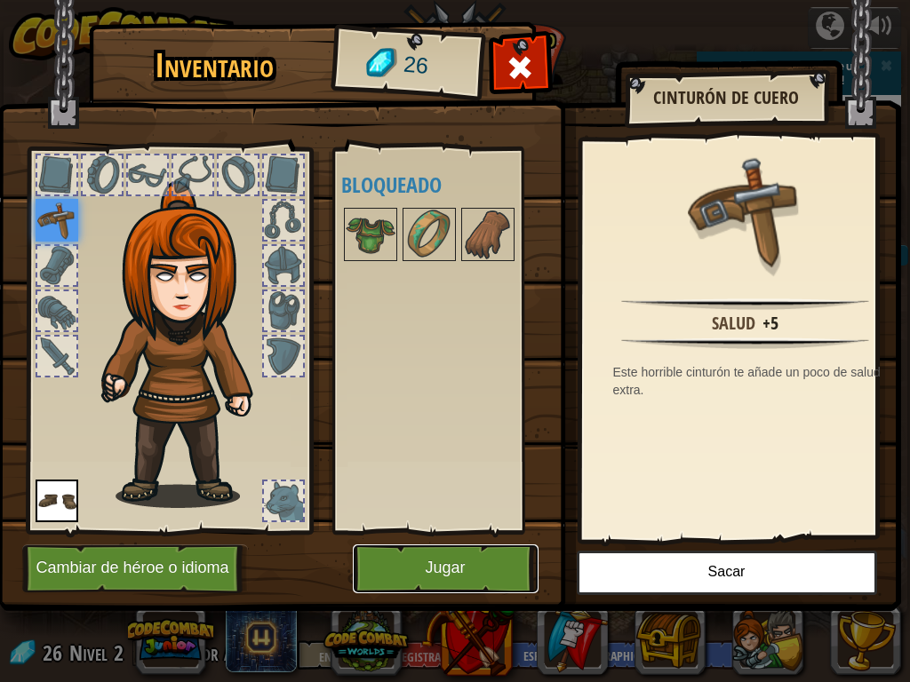
click at [422, 568] on button "Jugar" at bounding box center [446, 569] width 186 height 49
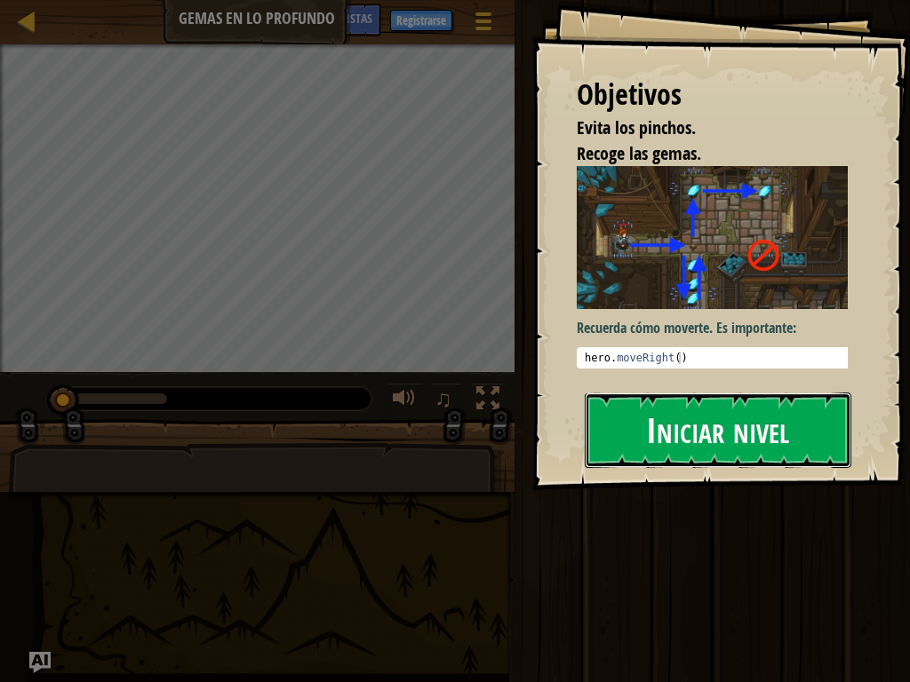
click at [687, 442] on font "Iniciar nivel" at bounding box center [717, 430] width 143 height 48
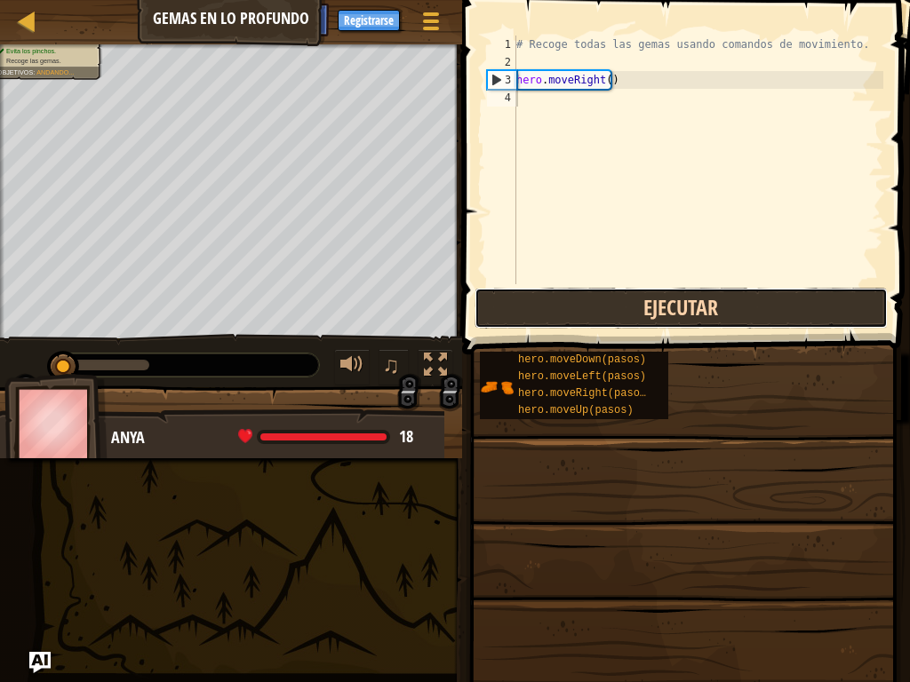
click at [665, 311] on button "Ejecutar" at bounding box center [681, 308] width 414 height 41
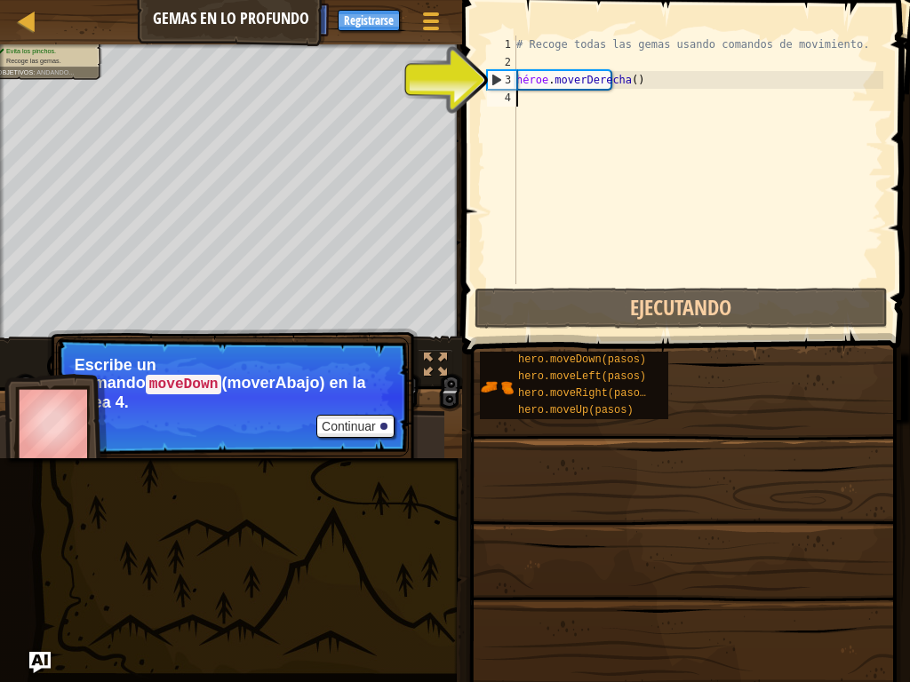
click at [605, 101] on div "# Recoge todas las gemas usando comandos de movimiento. héroe . moverDerecha ( )" at bounding box center [698, 178] width 370 height 284
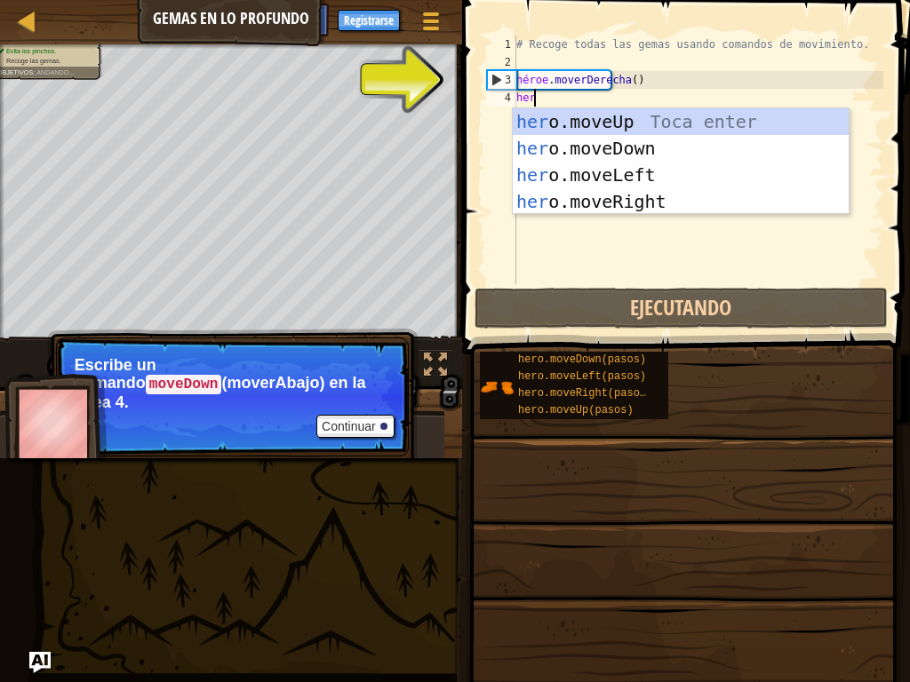
type textarea "hero"
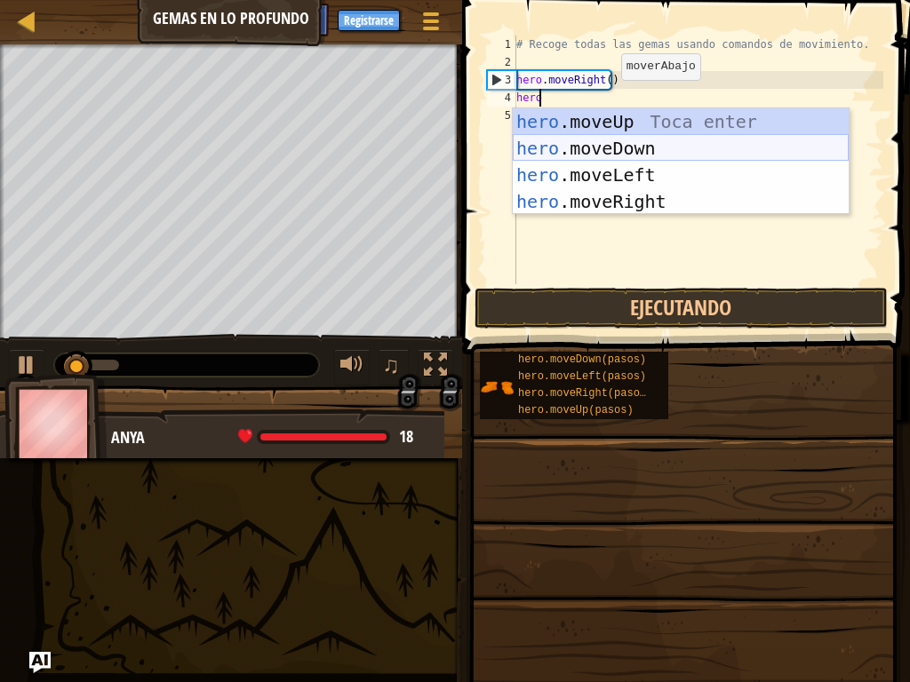
click at [656, 143] on div "hero .moveUp Toca enter hero .moveDown Toca enter hero .moveLeft Toca enter her…" at bounding box center [681, 188] width 336 height 160
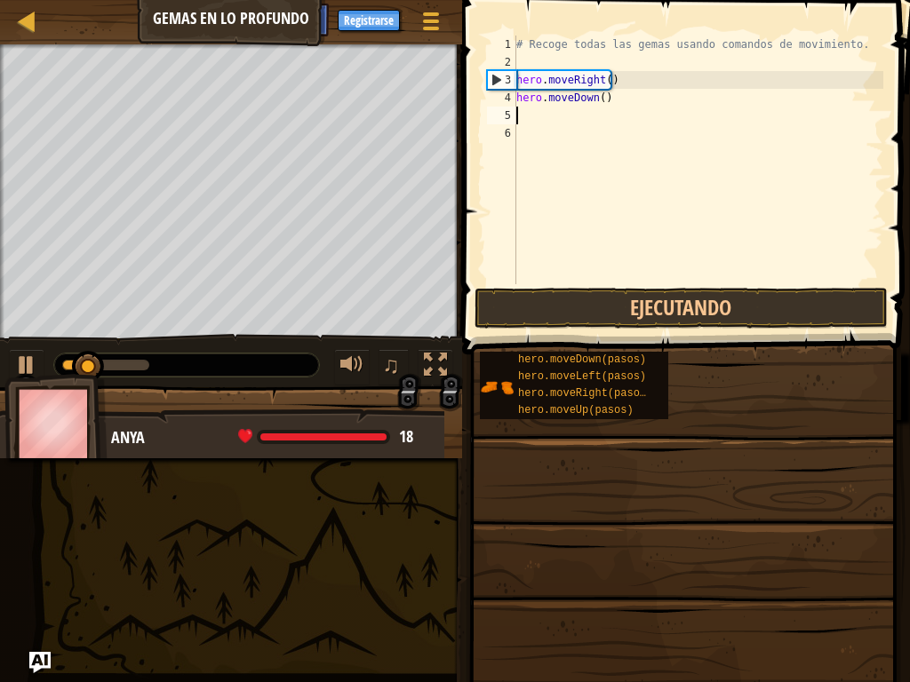
scroll to position [8, 0]
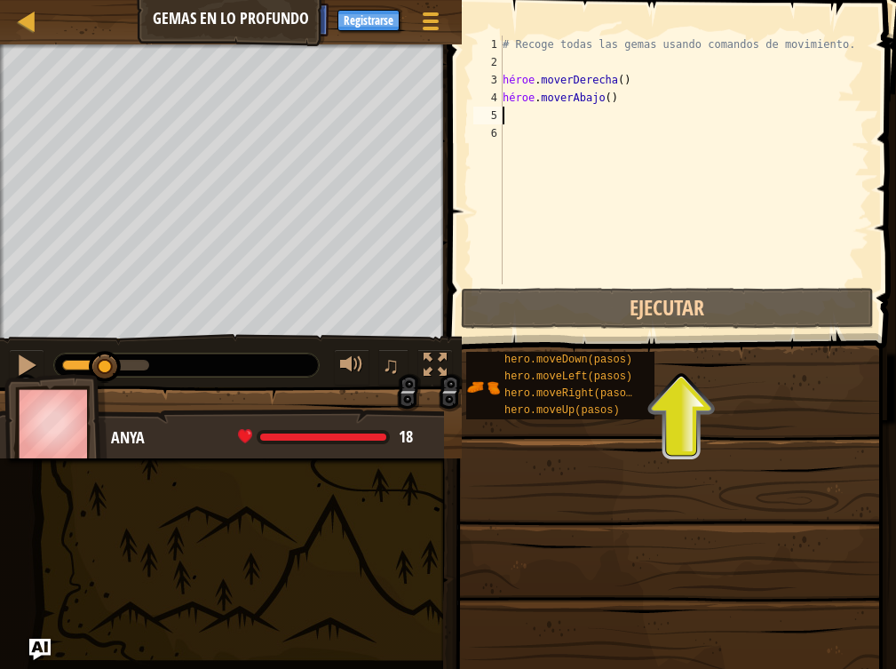
click at [585, 110] on div "# Recoge todas las gemas usando comandos de movimiento. héroe . moverDerecha ( …" at bounding box center [684, 178] width 370 height 284
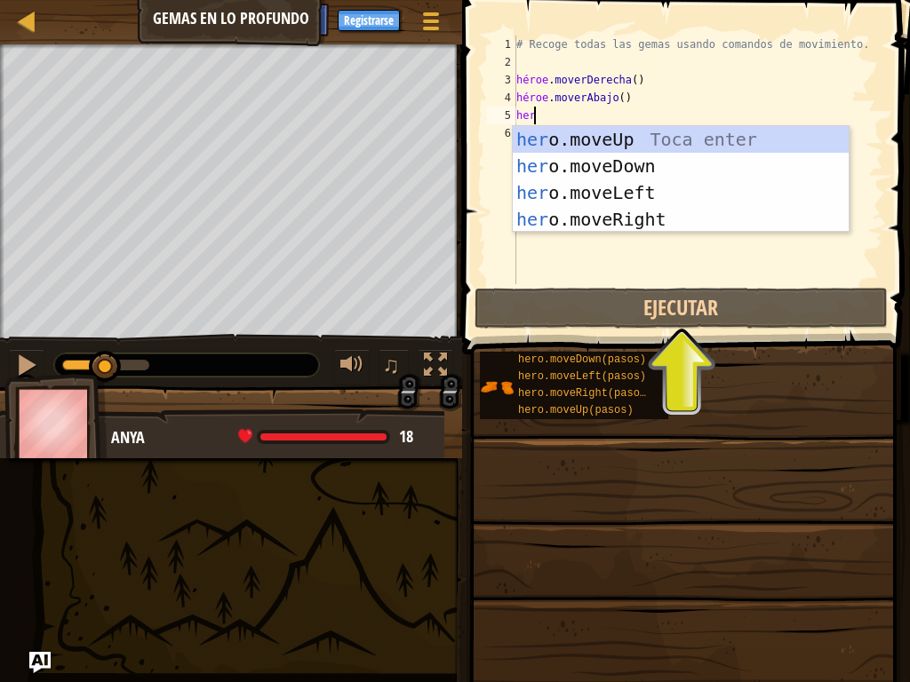
type textarea "hero"
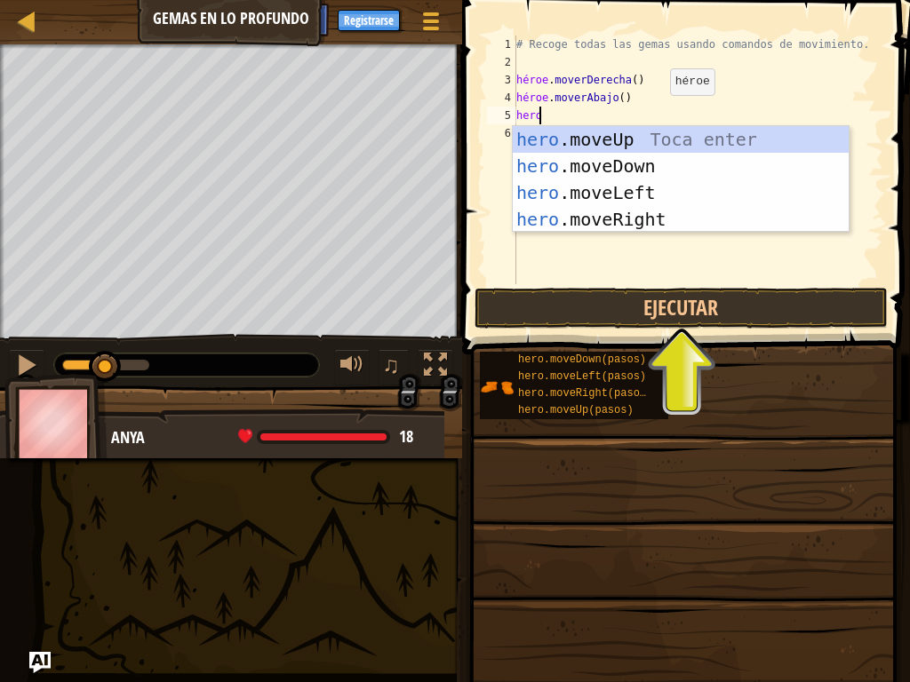
click at [649, 139] on div "hero .moveUp Toca enter hero .moveDown Toca enter hero .moveLeft Toca enter her…" at bounding box center [681, 206] width 336 height 160
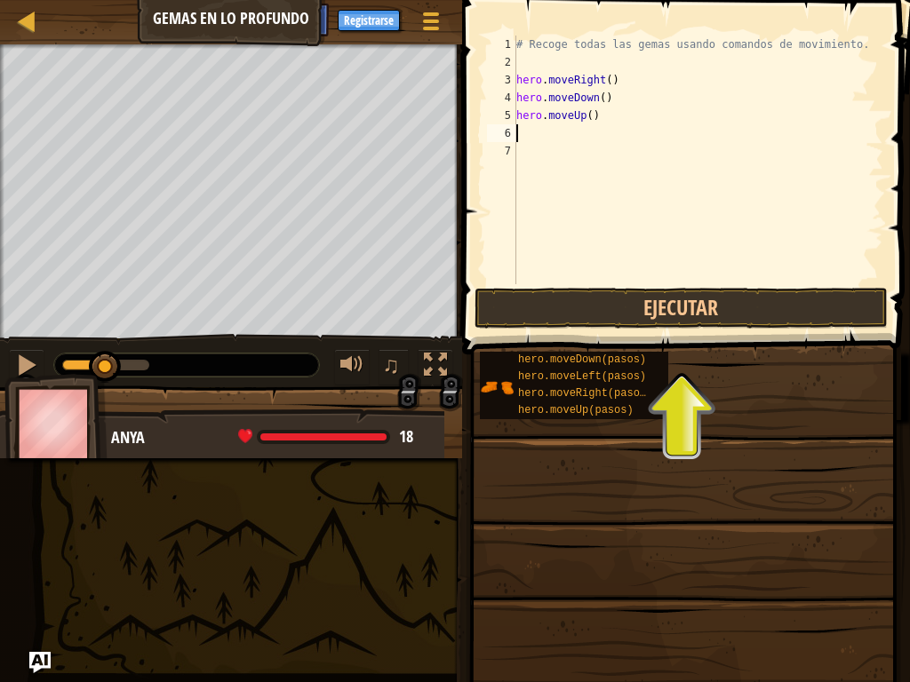
scroll to position [8, 0]
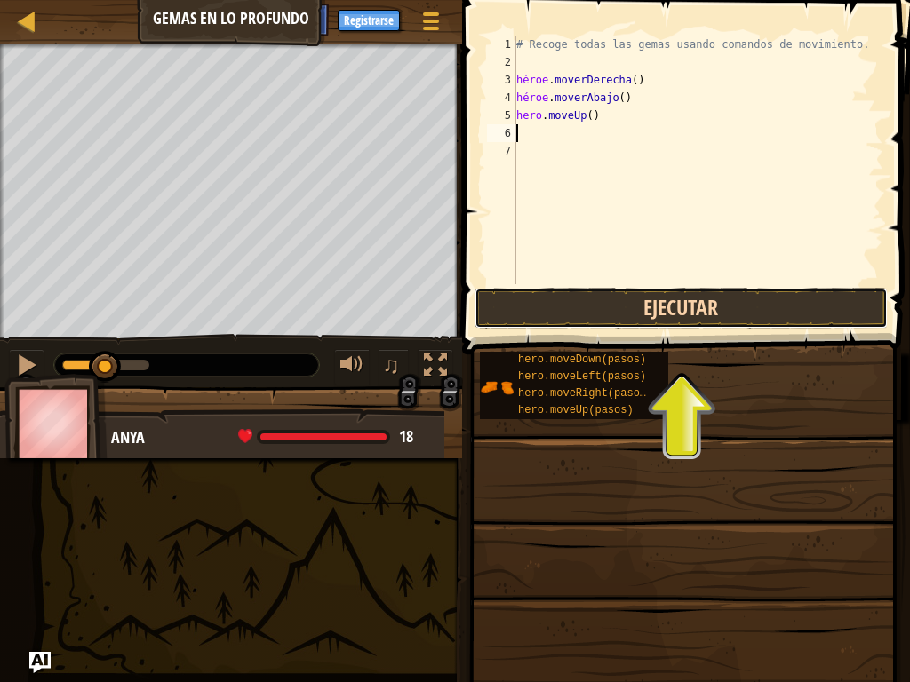
click at [616, 304] on button "Ejecutar" at bounding box center [681, 308] width 414 height 41
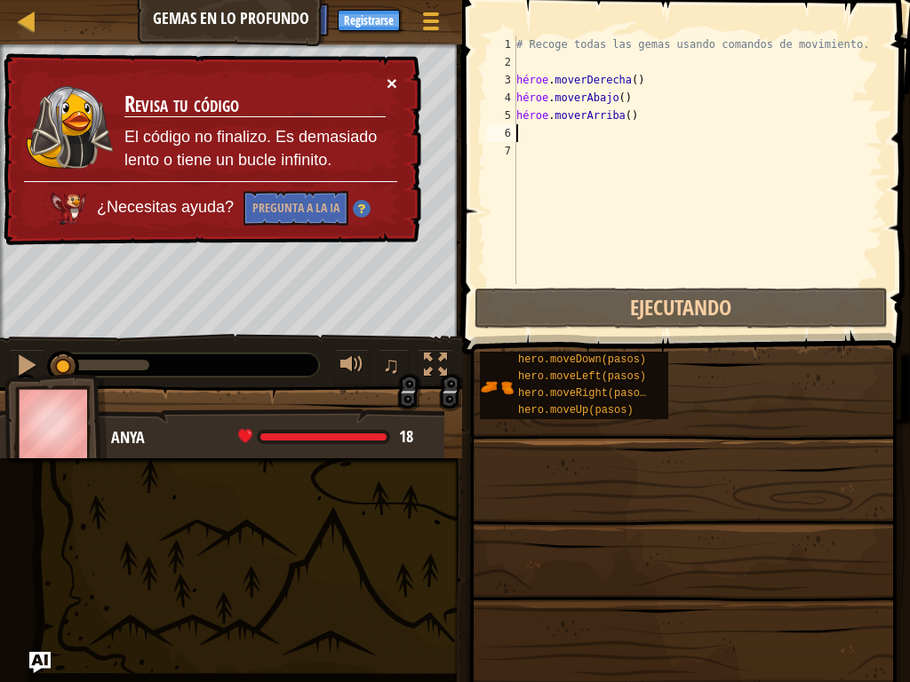
click at [394, 76] on font "×" at bounding box center [391, 83] width 11 height 20
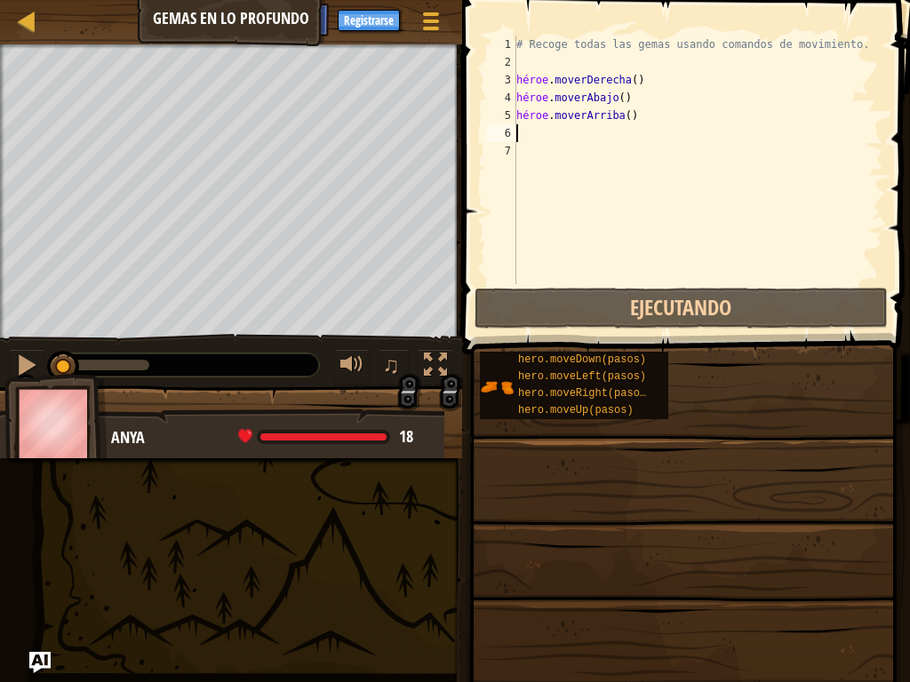
click at [642, 110] on div "# Recoge todas las gemas usando comandos de movimiento. héroe . moverDerecha ( …" at bounding box center [698, 178] width 370 height 284
click at [657, 113] on div "# Recoge todas las gemas usando comandos de movimiento. héroe . moverDerecha ( …" at bounding box center [698, 178] width 370 height 284
click at [607, 120] on div "# Recoge todas las gemas usando comandos de movimiento. héroe . moverDerecha ( …" at bounding box center [698, 178] width 370 height 284
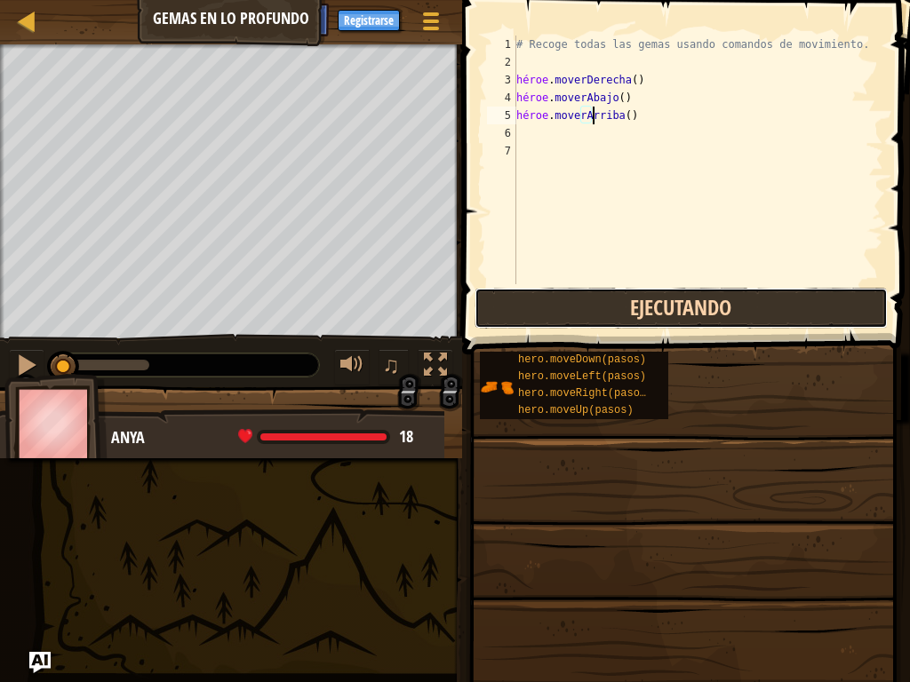
click at [679, 313] on button "Ejecutando" at bounding box center [681, 308] width 414 height 41
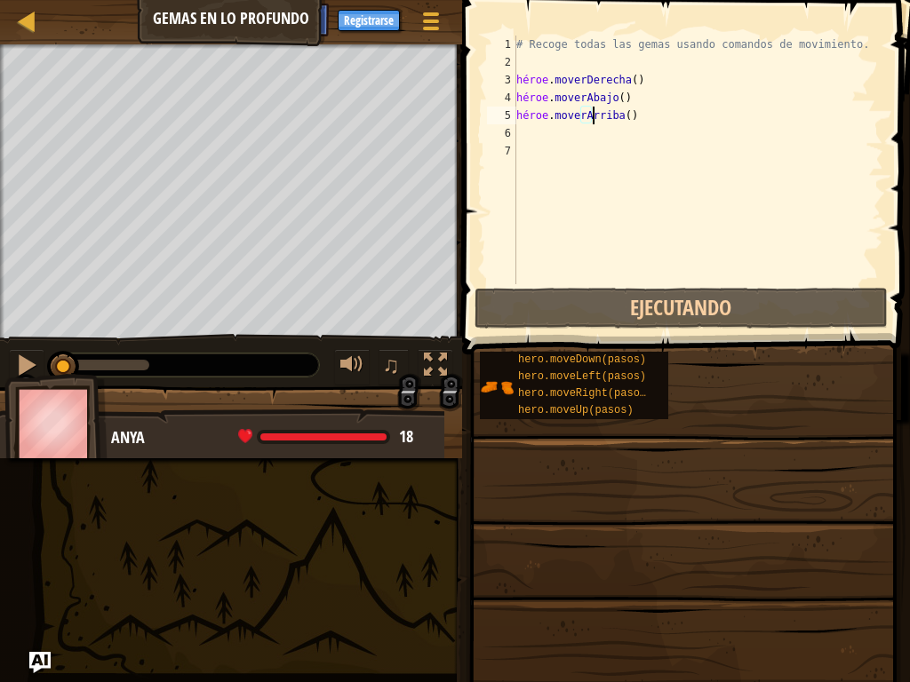
click at [644, 117] on div "# Recoge todas las gemas usando comandos de movimiento. héroe . moverDerecha ( …" at bounding box center [698, 178] width 370 height 284
click at [632, 114] on div "# Recoge todas las gemas usando comandos de movimiento. héroe . moverDerecha ( …" at bounding box center [698, 178] width 370 height 284
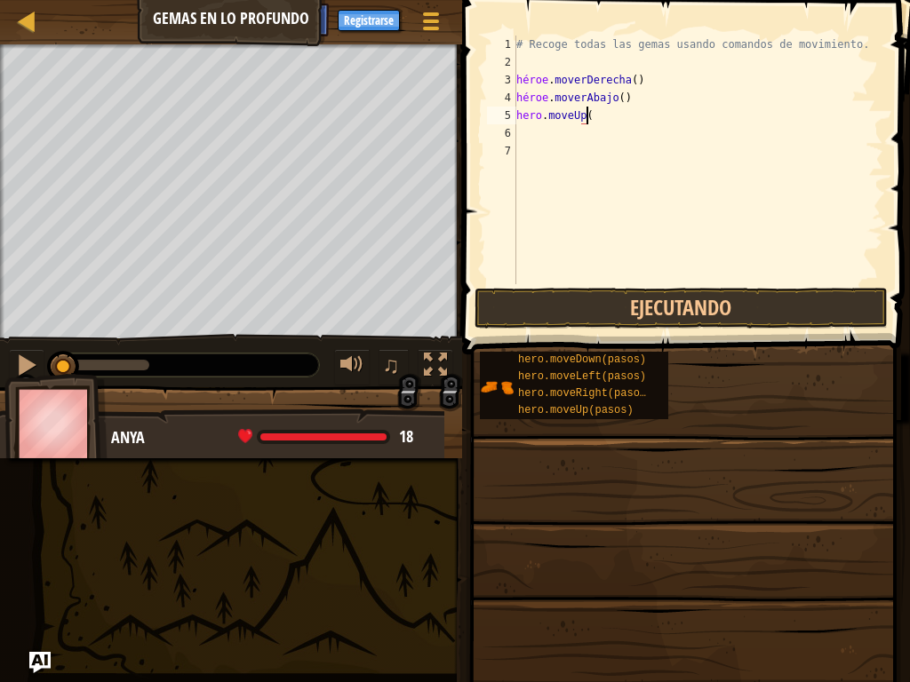
type textarea "h"
type textarea "hero.moveDown"
click at [426, 17] on div at bounding box center [430, 21] width 24 height 26
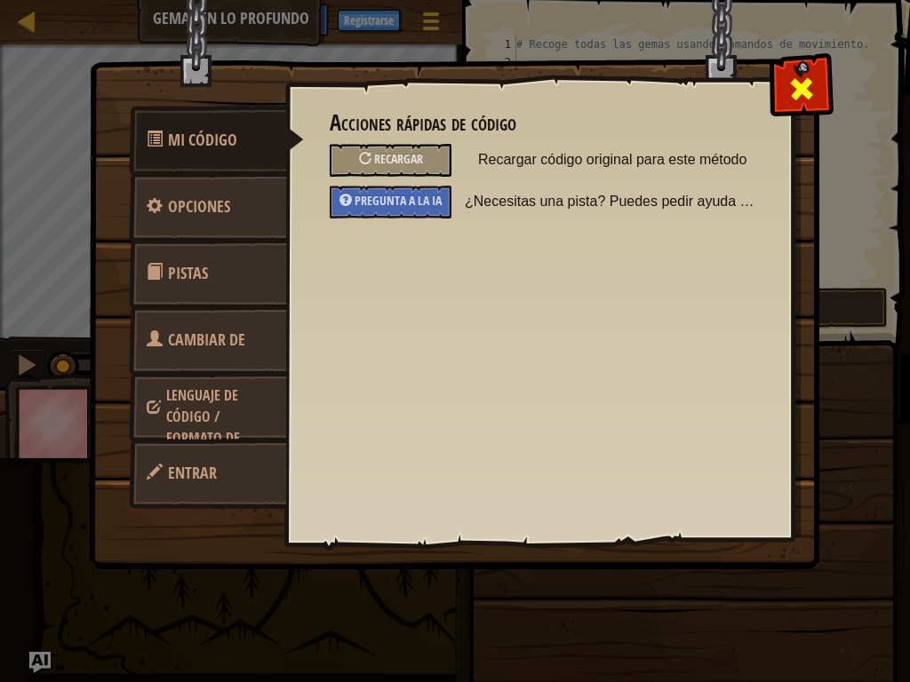
click at [798, 82] on span at bounding box center [801, 89] width 28 height 28
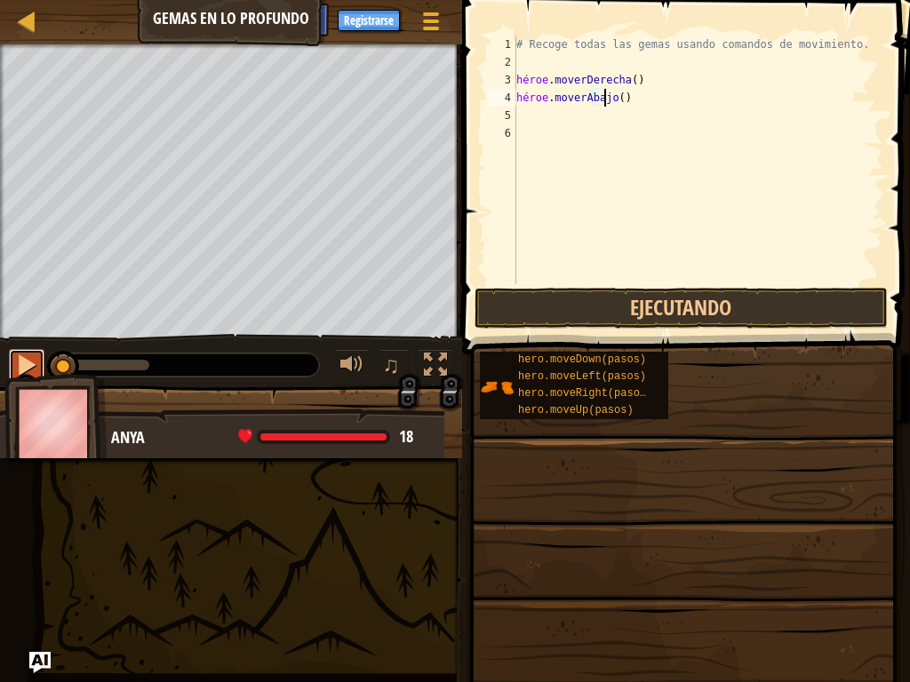
click at [33, 365] on div at bounding box center [26, 365] width 23 height 23
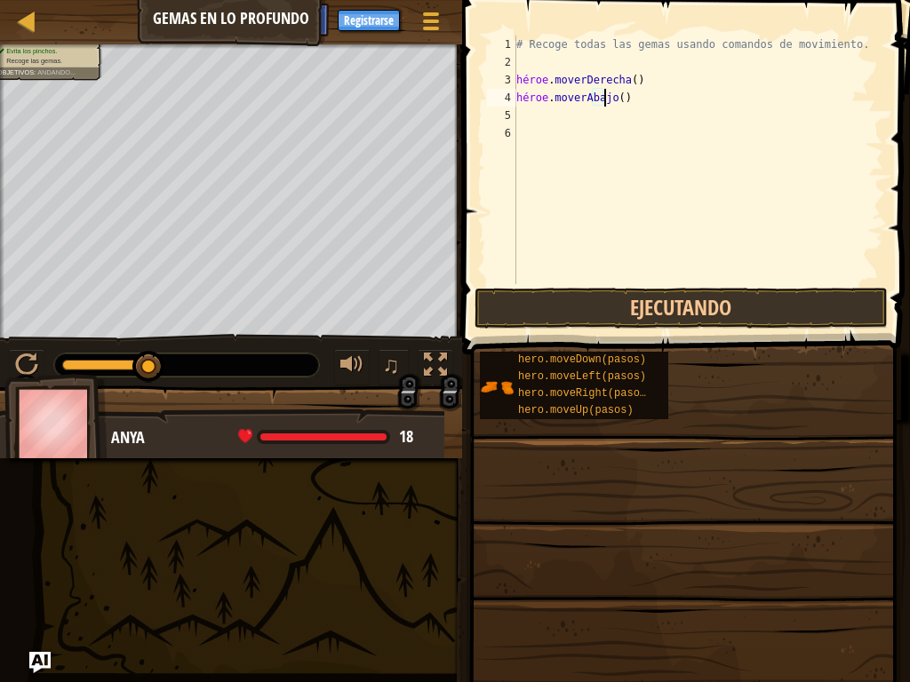
click at [534, 503] on span at bounding box center [683, 596] width 435 height 526
click at [649, 96] on div "# Recoge todas las gemas usando comandos de movimiento. héroe . moverDerecha ( …" at bounding box center [698, 178] width 370 height 284
click at [587, 318] on button "Ejecutando" at bounding box center [681, 308] width 414 height 41
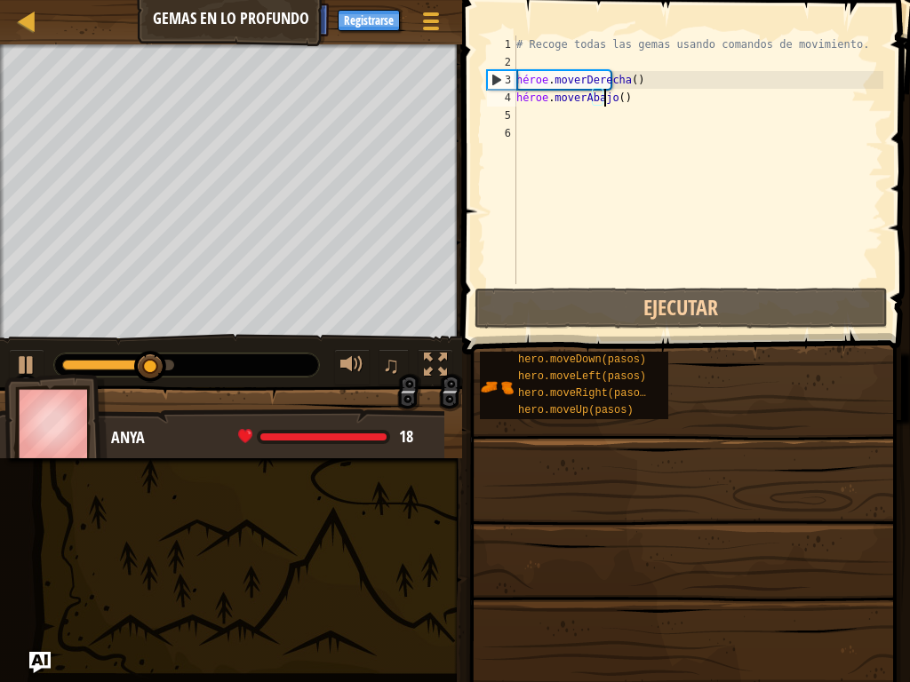
click at [659, 87] on div "# Recoge todas las gemas usando comandos de movimiento. héroe . moverDerecha ( …" at bounding box center [698, 178] width 370 height 284
click at [655, 92] on div "# Recoge todas las gemas usando comandos de movimiento. héroe . moverDerecha ( …" at bounding box center [698, 178] width 370 height 284
type textarea "hero.moveDown()"
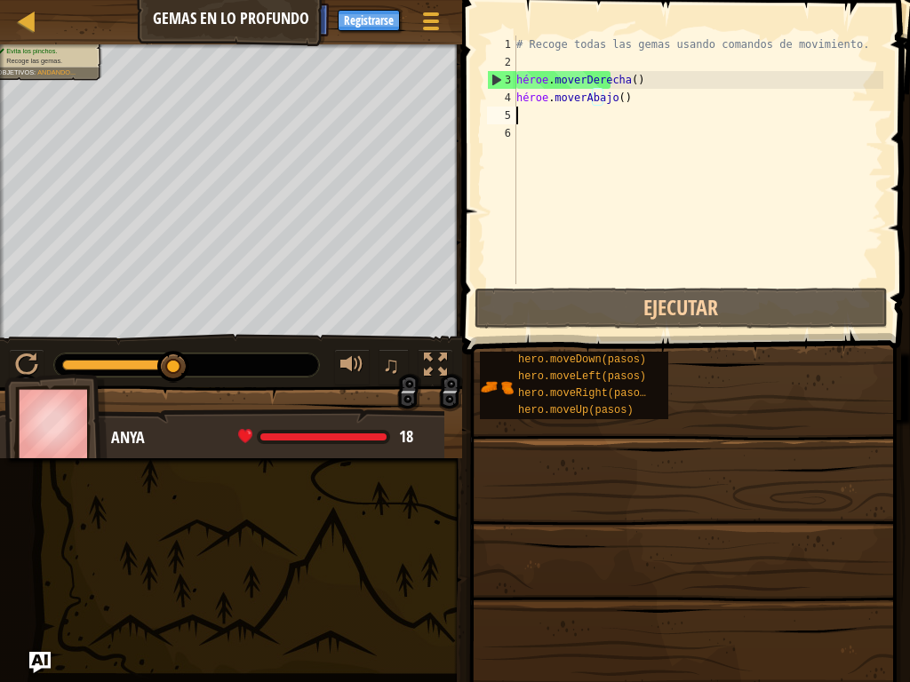
scroll to position [8, 0]
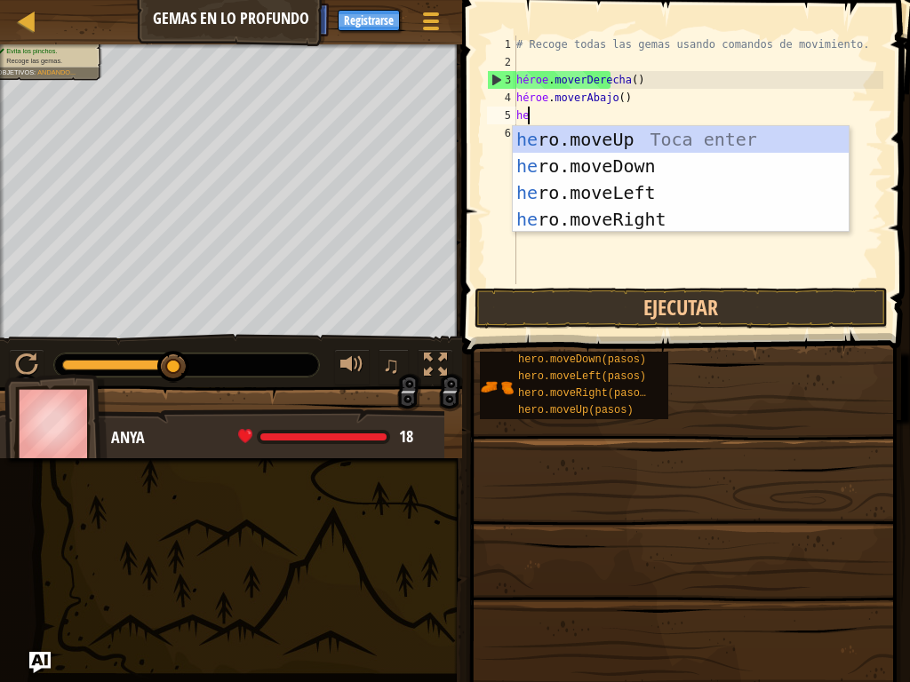
type textarea "her"
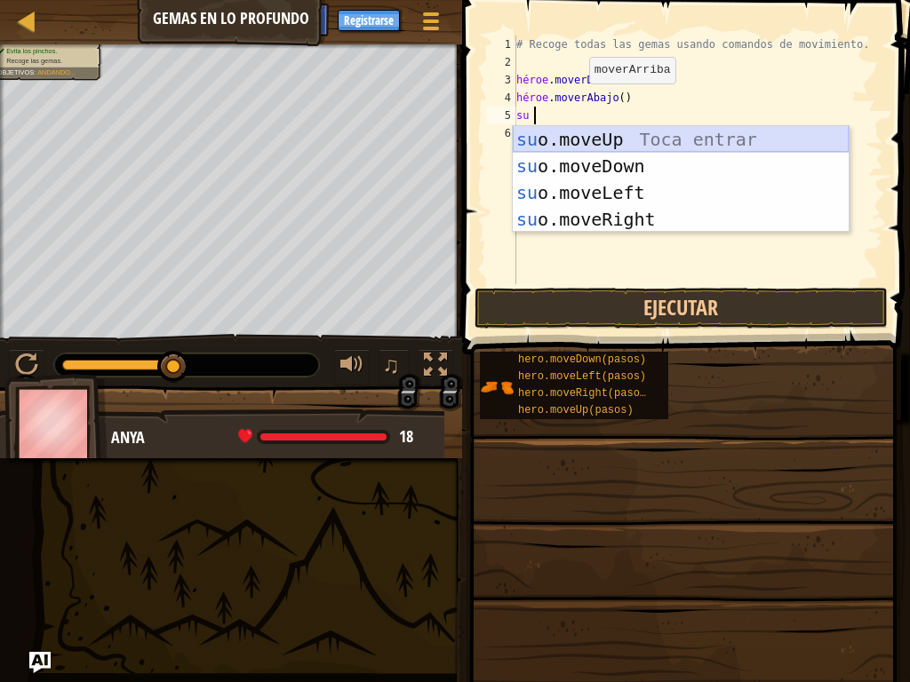
click at [705, 143] on div "su o.moveUp Toca entrar su o.moveDown Toca Enter su o.moveLeft Toca Enter su o.…" at bounding box center [681, 206] width 336 height 160
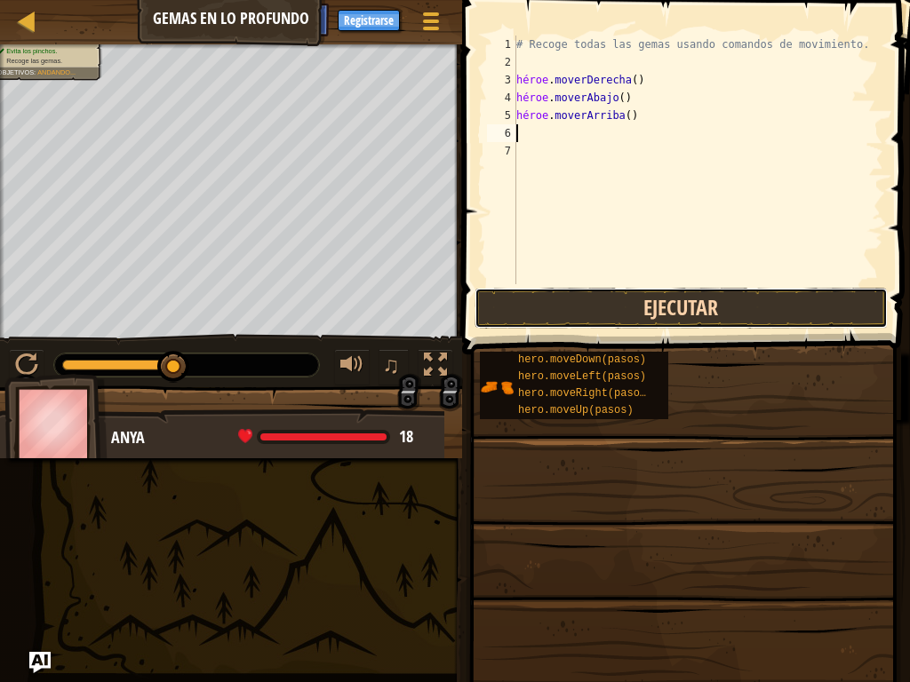
click at [712, 306] on button "Ejecutar" at bounding box center [681, 308] width 414 height 41
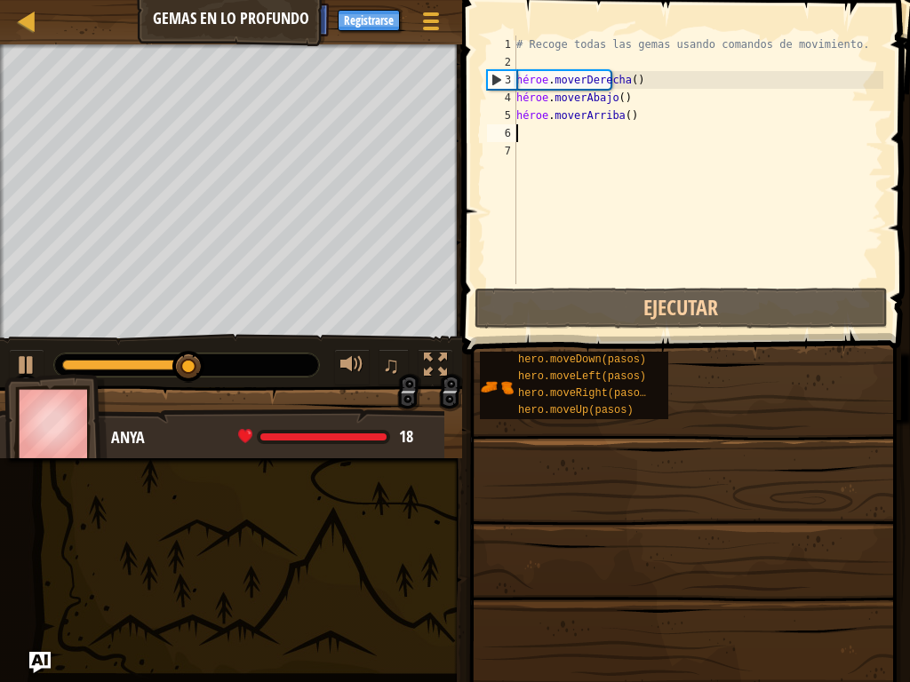
type textarea "hero"
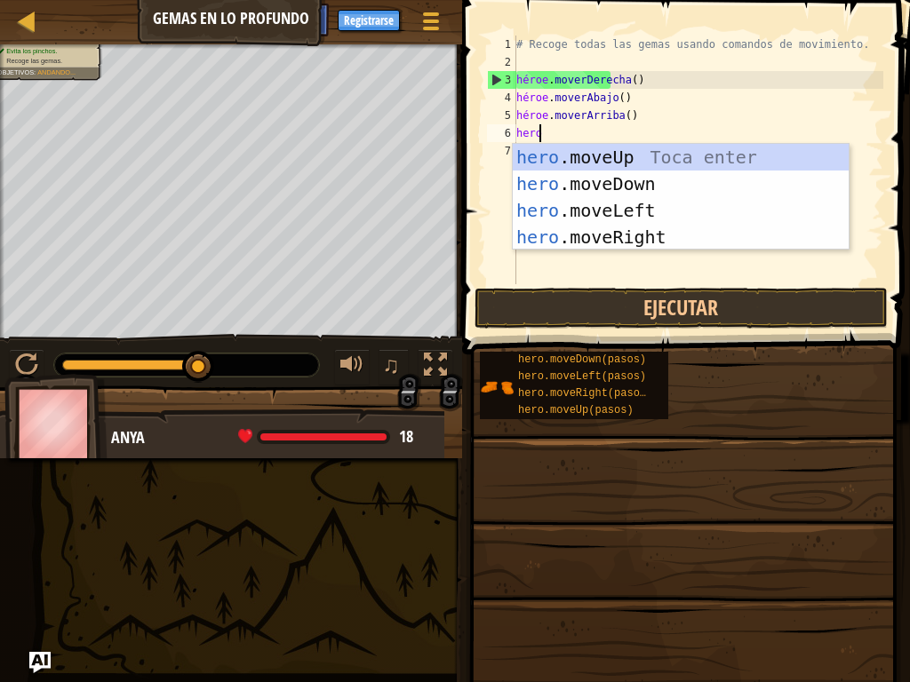
scroll to position [8, 1]
click at [640, 153] on div "hero .moveUp Toca enter hero .moveDown Toca enter hero .moveLeft Toca enter her…" at bounding box center [681, 224] width 336 height 160
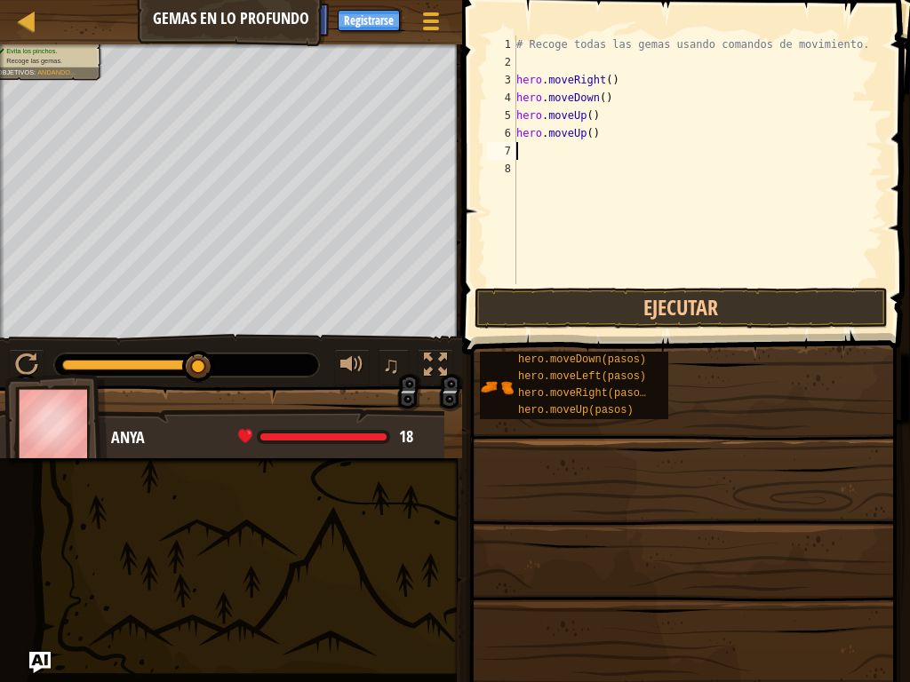
scroll to position [8, 0]
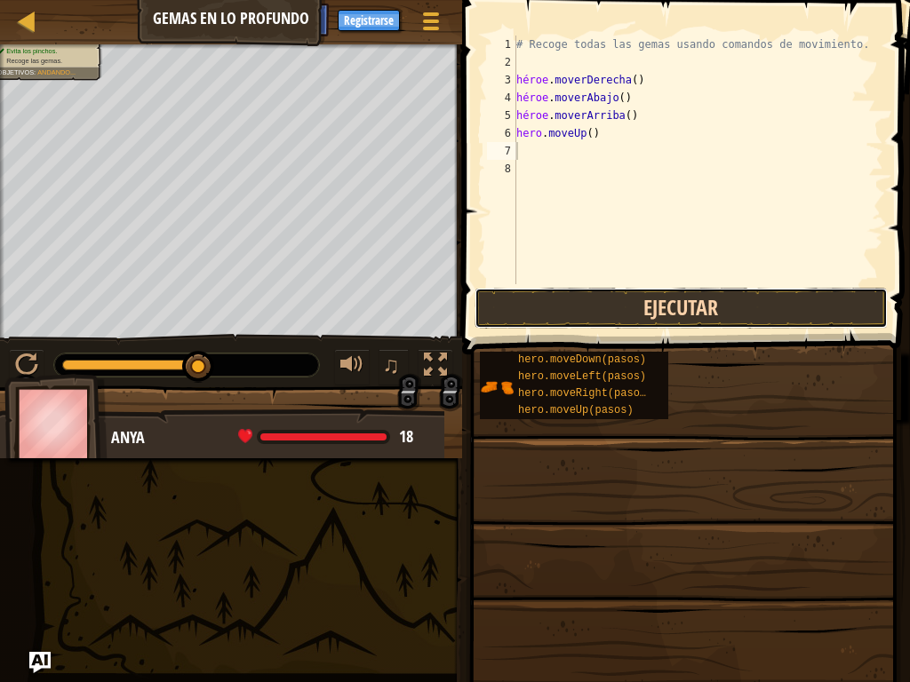
click at [617, 312] on button "Ejecutar" at bounding box center [681, 308] width 414 height 41
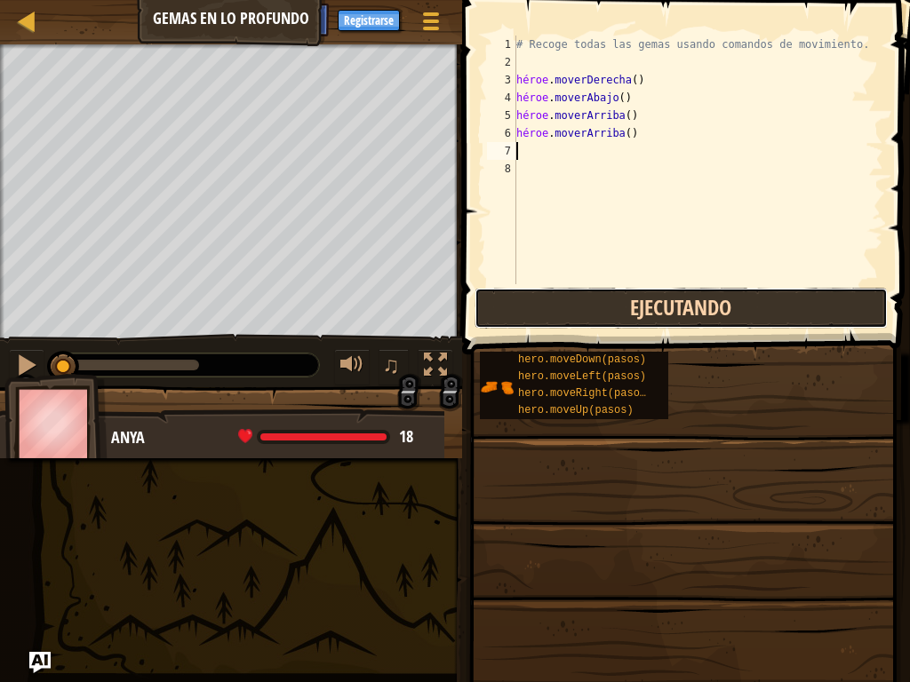
click at [617, 312] on button "Ejecutando" at bounding box center [681, 308] width 414 height 41
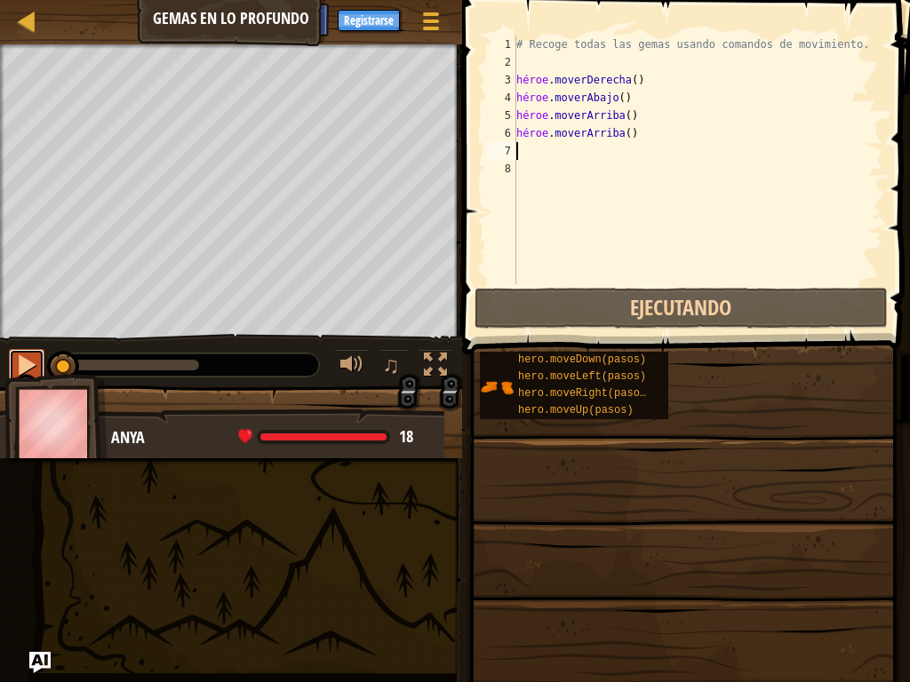
click at [17, 369] on div at bounding box center [26, 365] width 23 height 23
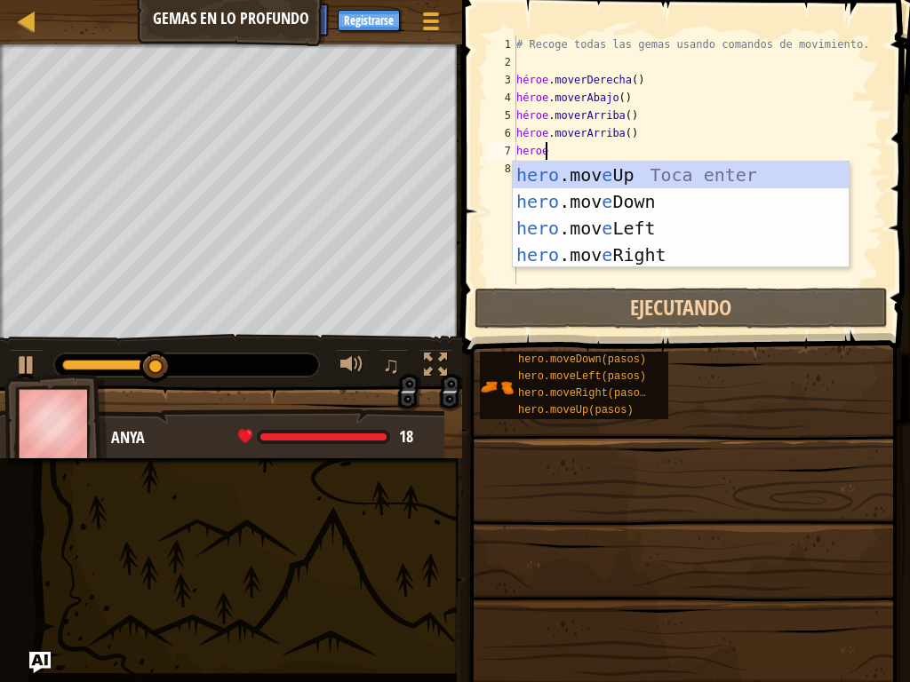
type textarea "heroe"
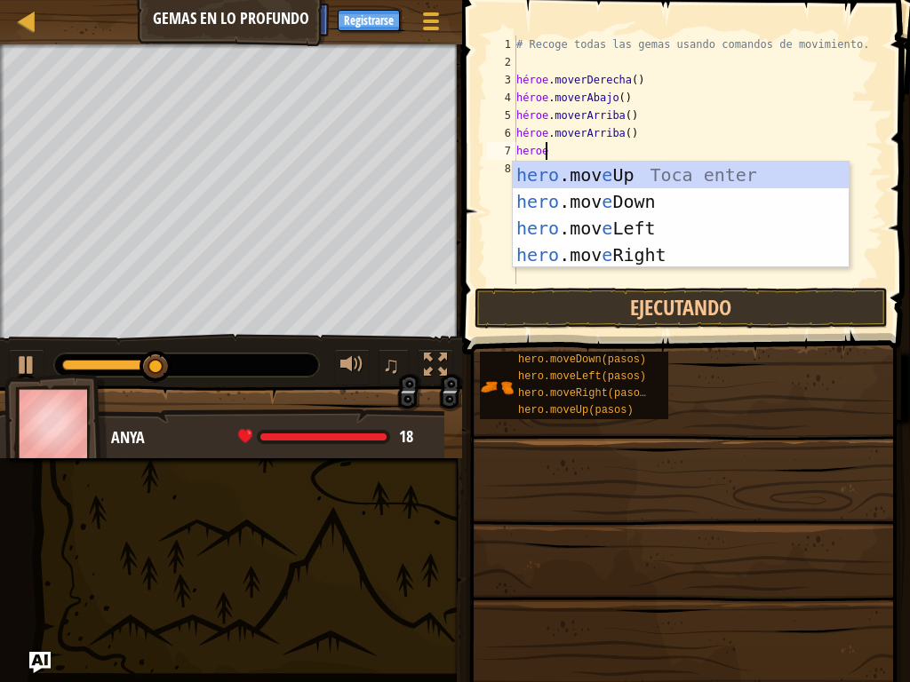
scroll to position [8, 1]
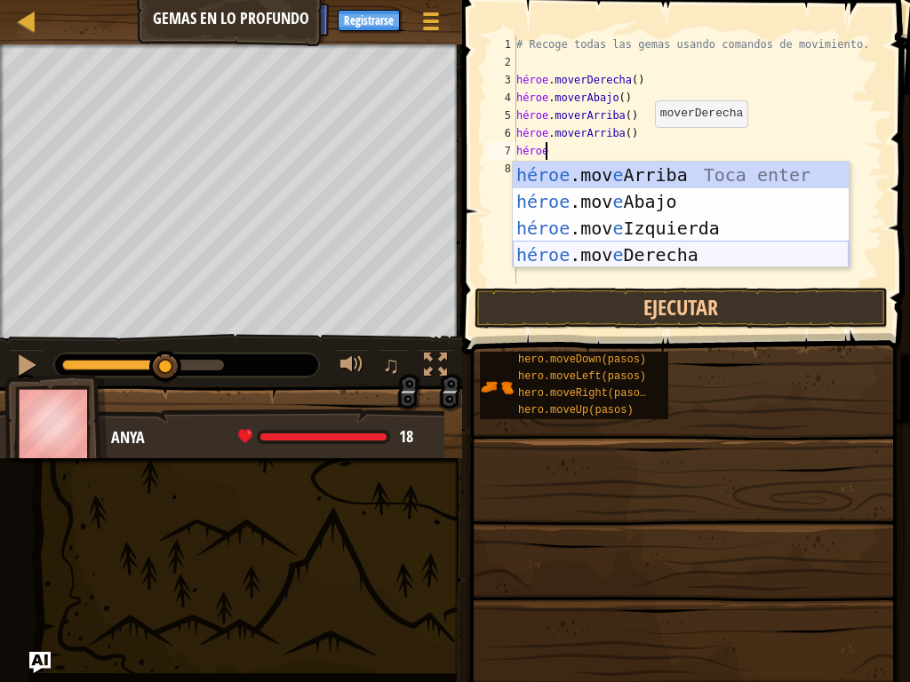
click at [649, 251] on div "héroe .mov e Arriba Toca enter héroe .mov e Abajo Toca Enter héroe .mov e Izqui…" at bounding box center [681, 242] width 336 height 160
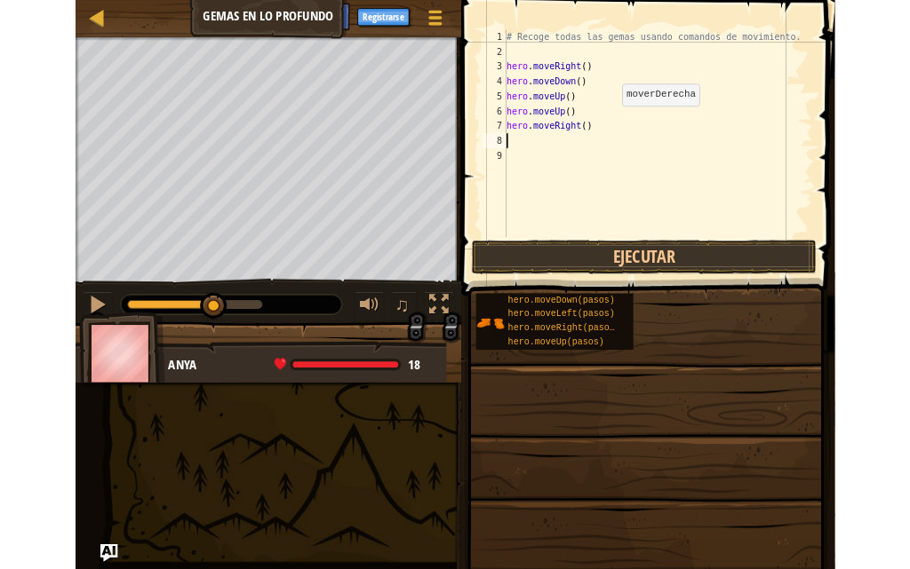
scroll to position [8, 0]
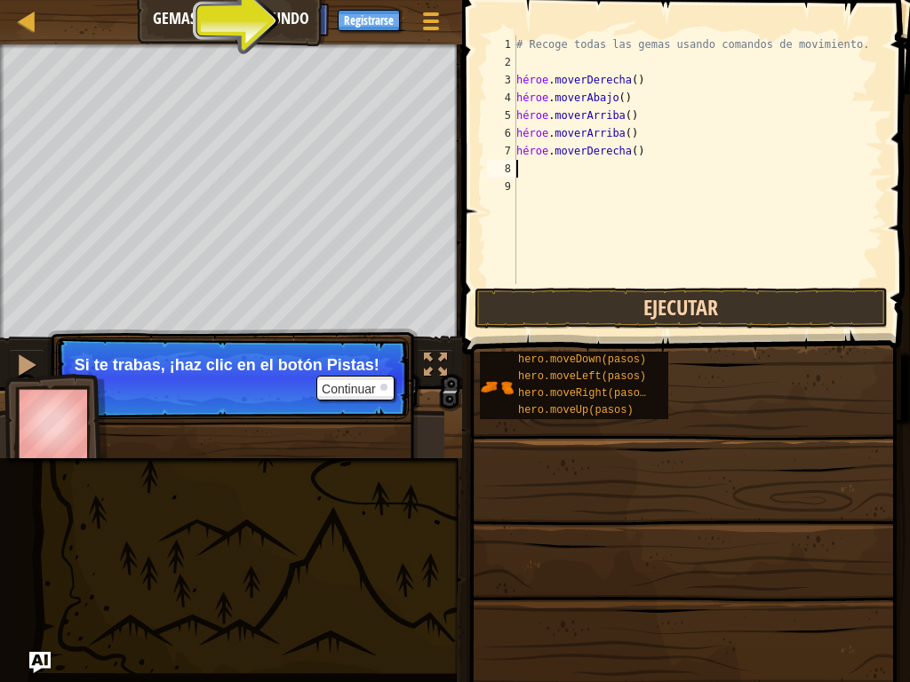
type textarea "h"
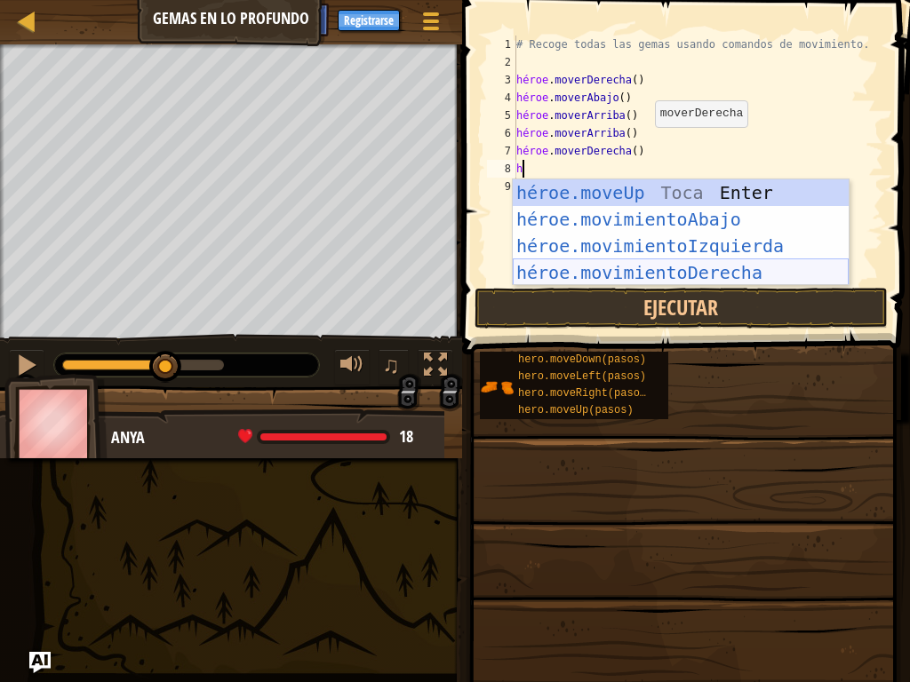
click at [640, 267] on div "héroe.moveUp Toca Enter héroe.movimientoAbajo ​ Toca Enter héroe.movimientoIzqu…" at bounding box center [681, 259] width 336 height 160
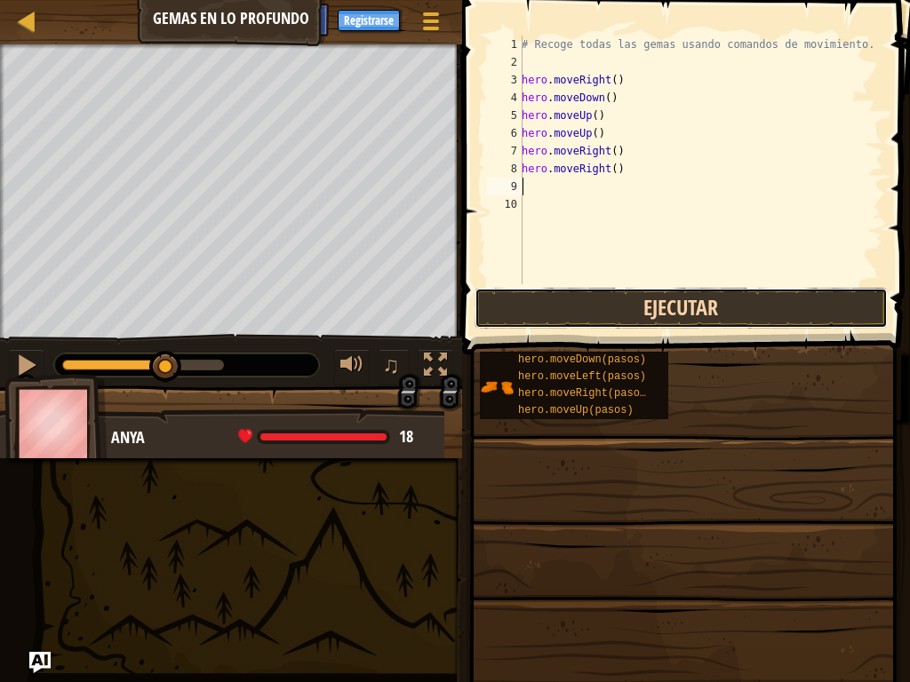
click at [641, 306] on button "Ejecutar" at bounding box center [681, 308] width 414 height 41
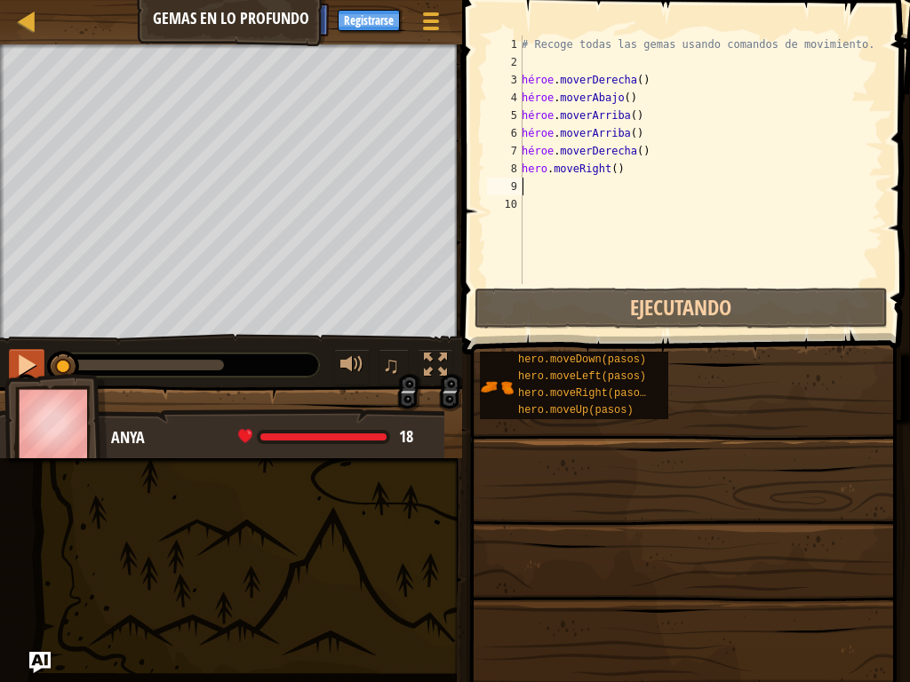
click at [6, 359] on div "♫" at bounding box center [231, 360] width 462 height 53
click at [19, 361] on div at bounding box center [26, 365] width 23 height 23
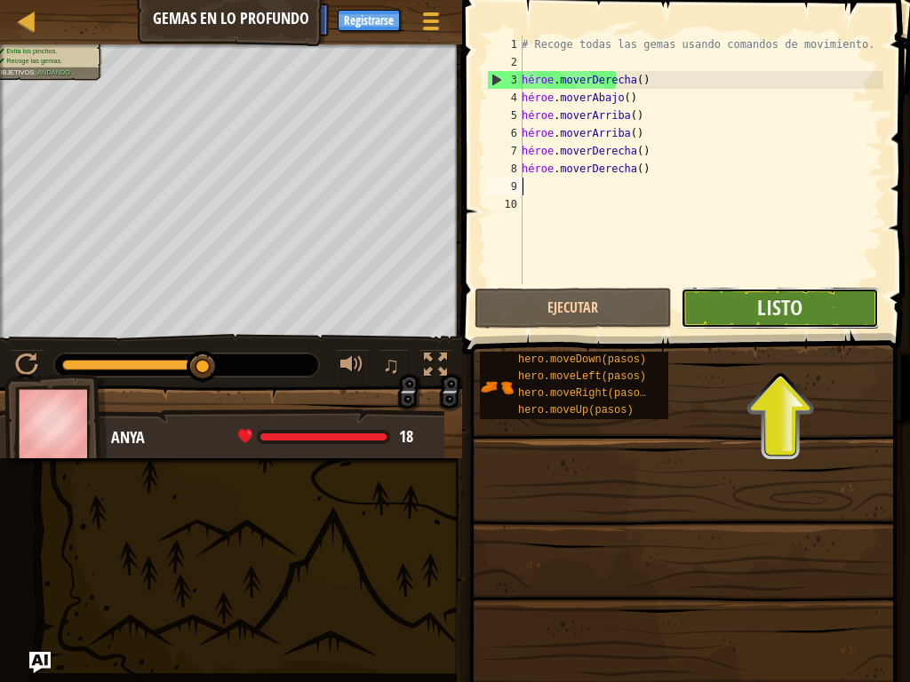
click at [773, 324] on button "Listo" at bounding box center [780, 308] width 198 height 41
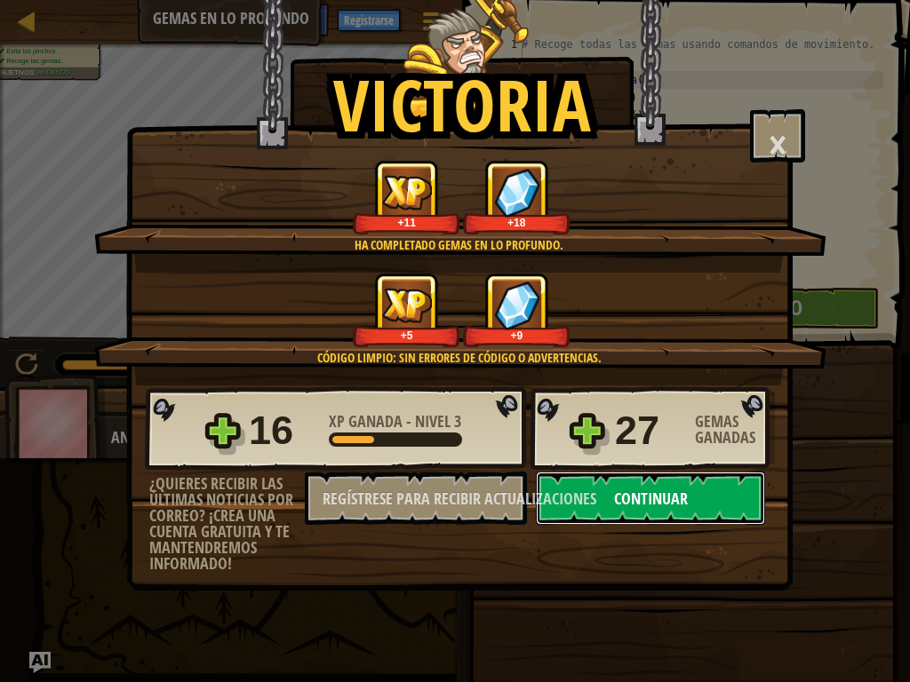
click at [630, 488] on font "Continuar" at bounding box center [651, 499] width 74 height 22
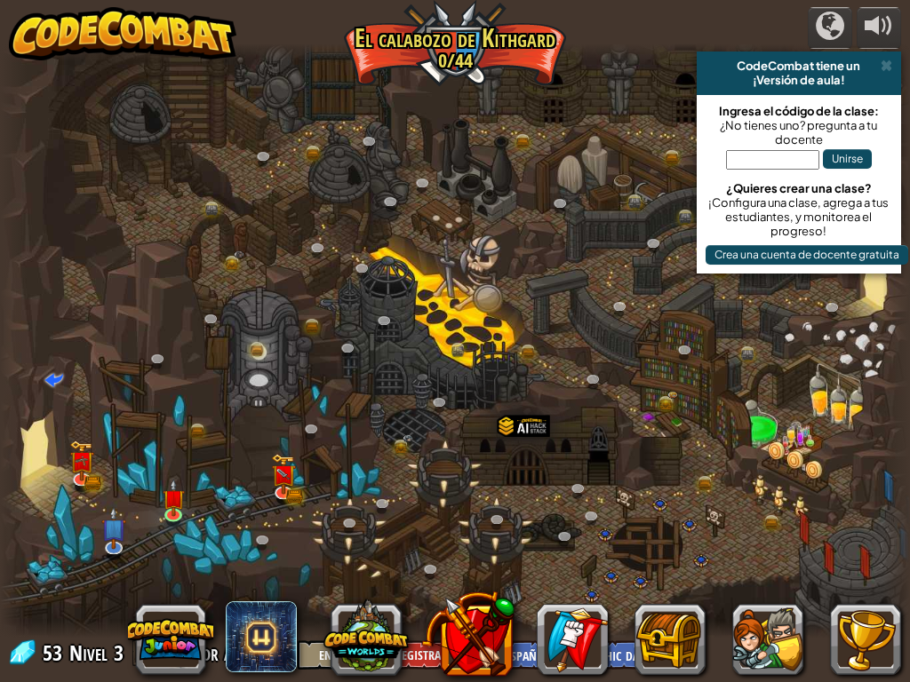
select select "es-419"
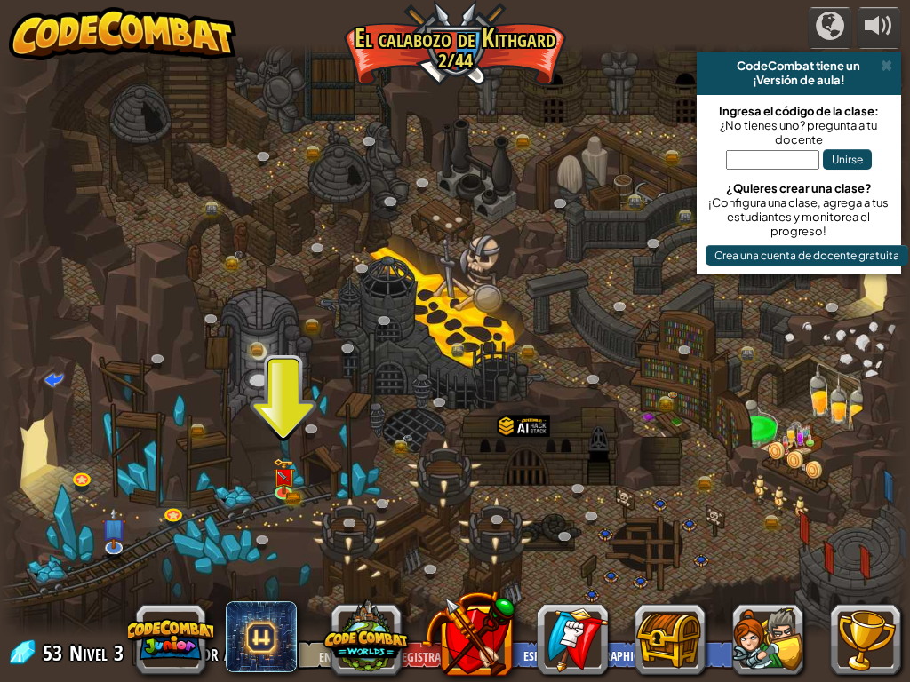
click at [888, 60] on span at bounding box center [886, 66] width 12 height 14
